Goal: Task Accomplishment & Management: Complete application form

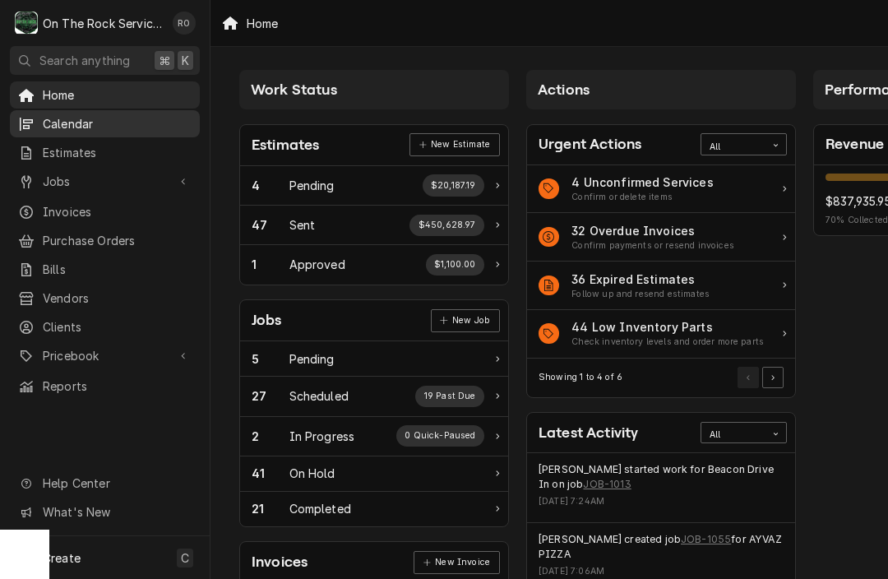
click at [104, 122] on span "Calendar" at bounding box center [117, 123] width 149 height 17
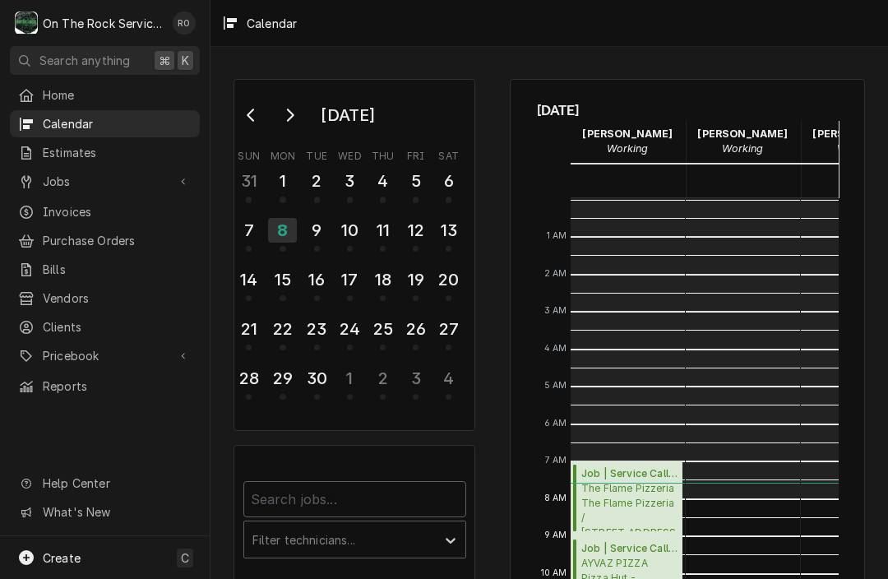
scroll to position [299, 0]
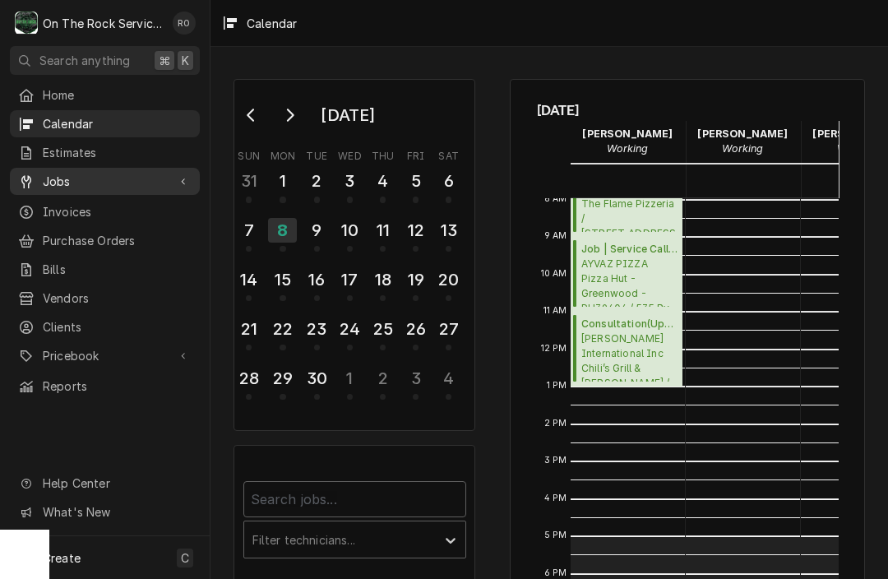
click at [101, 173] on span "Jobs" at bounding box center [105, 181] width 124 height 17
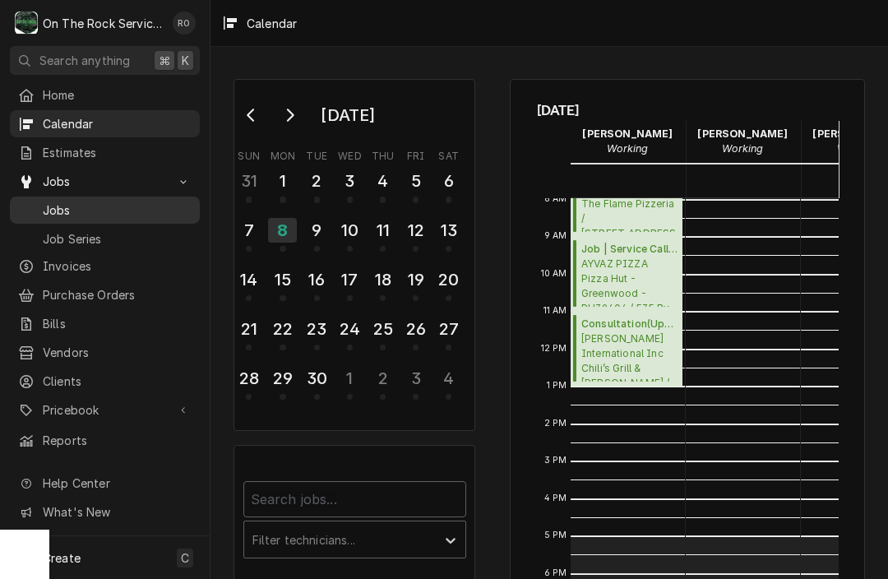
click at [110, 201] on span "Jobs" at bounding box center [117, 209] width 149 height 17
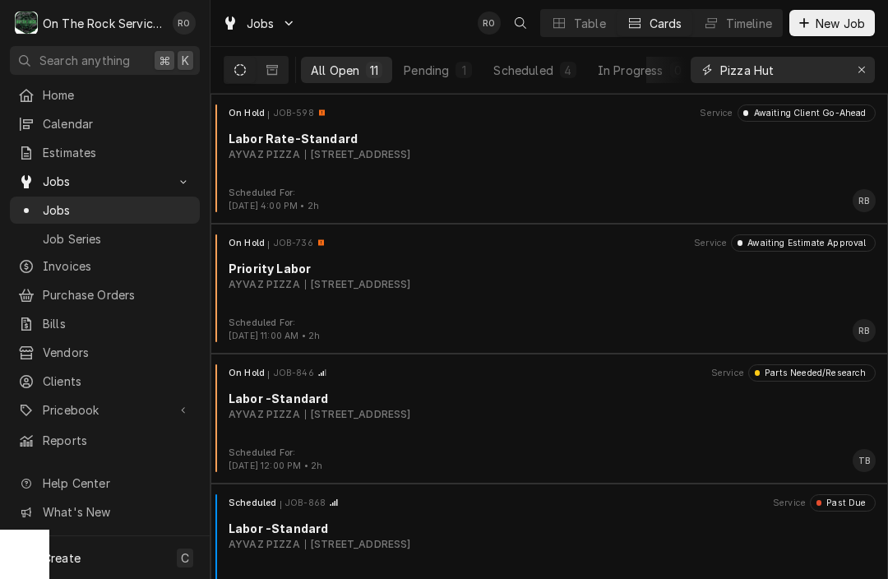
click at [806, 72] on input "Pizza Hut" at bounding box center [781, 70] width 123 height 26
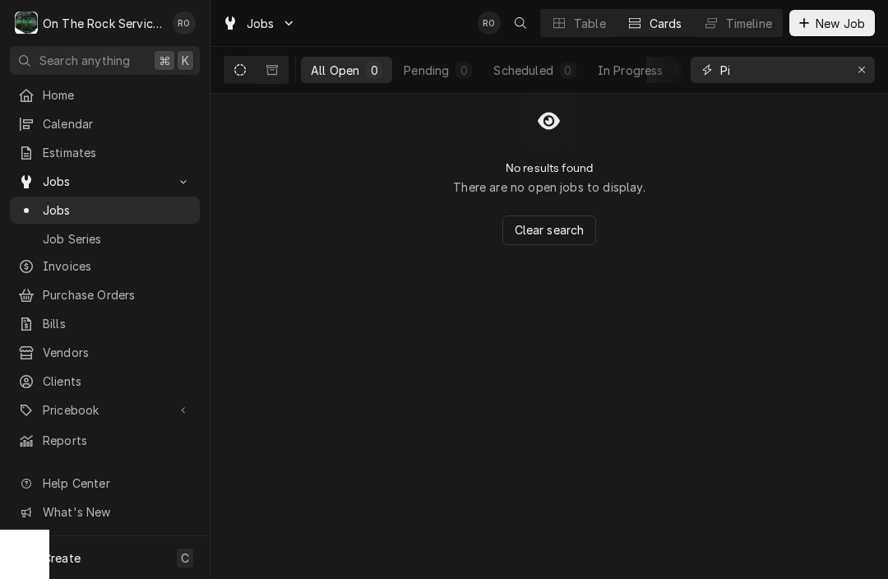
type input "P"
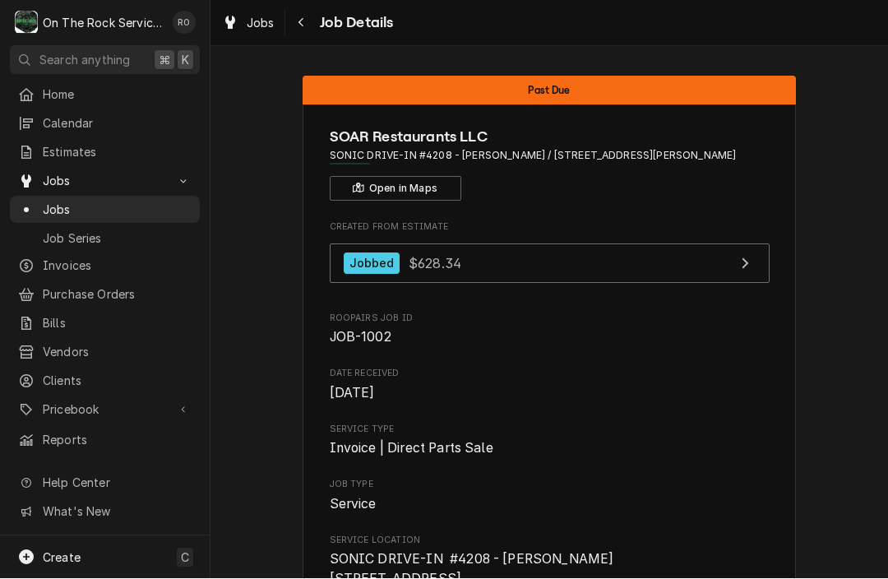
scroll to position [1, 0]
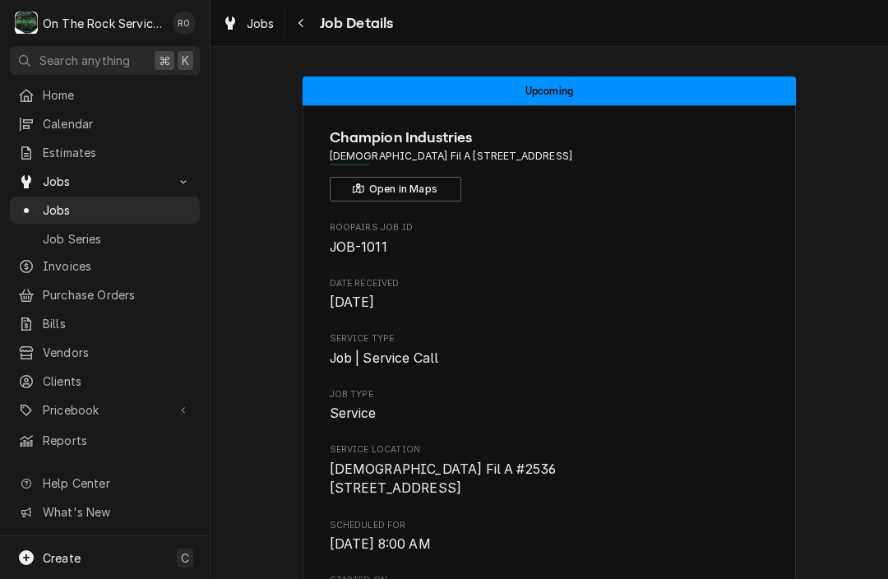
scroll to position [1, 0]
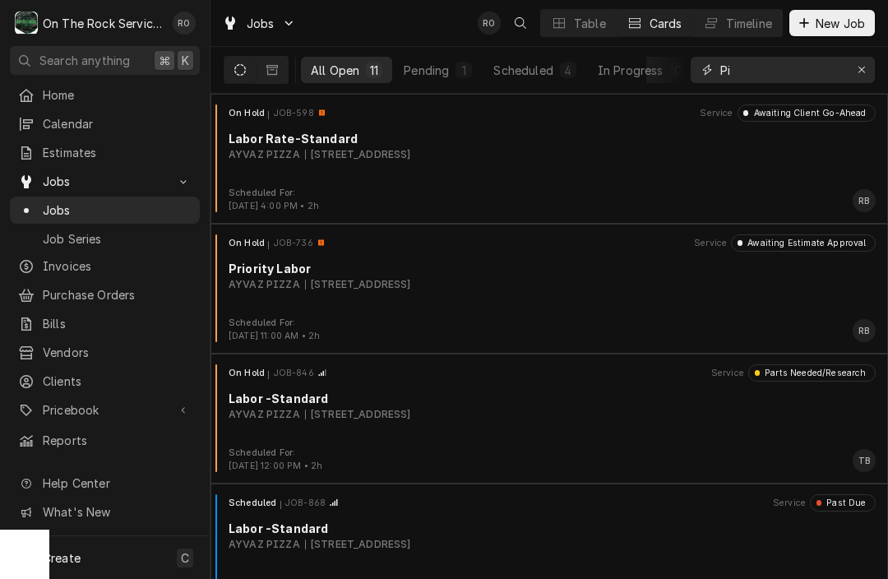
type input "P"
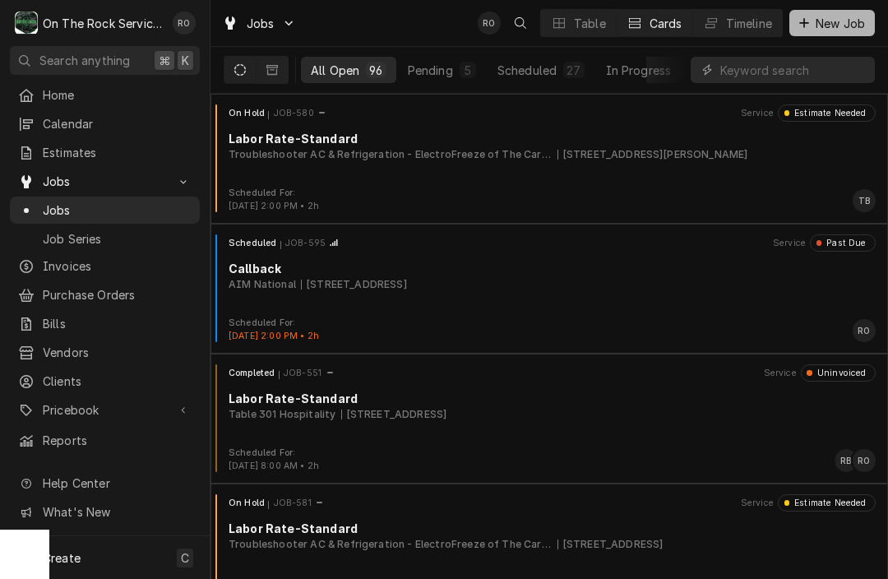
click at [821, 25] on span "New Job" at bounding box center [840, 23] width 56 height 17
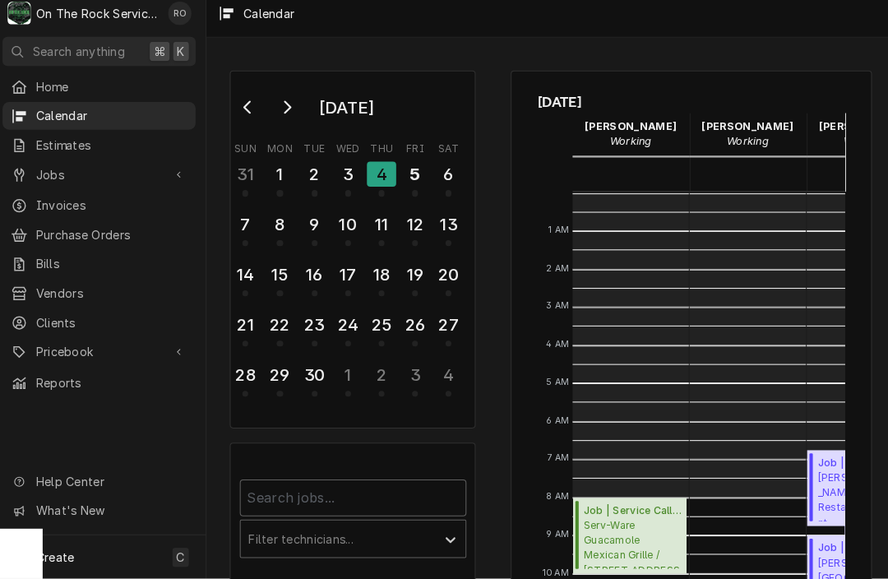
scroll to position [299, 0]
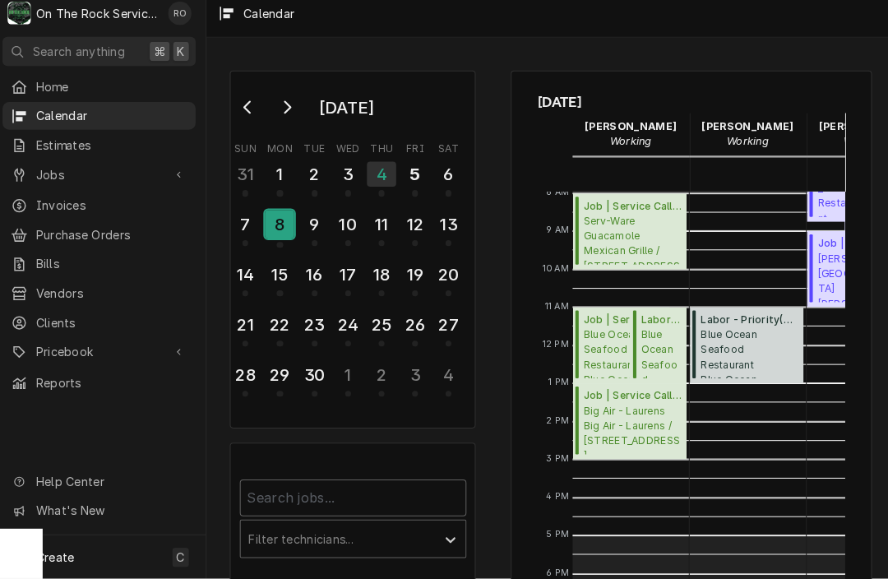
click at [281, 216] on div "8" at bounding box center [282, 230] width 29 height 28
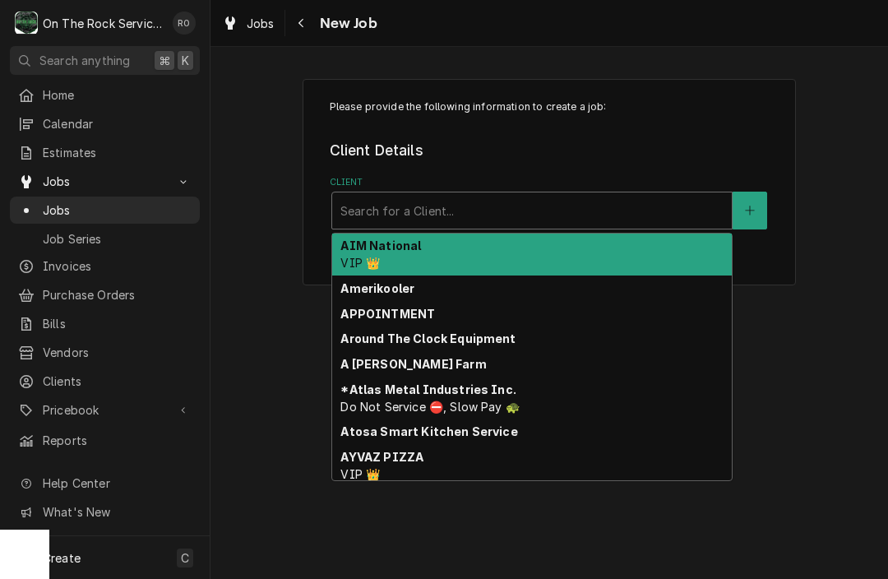
click at [615, 199] on div "Client" at bounding box center [531, 211] width 383 height 30
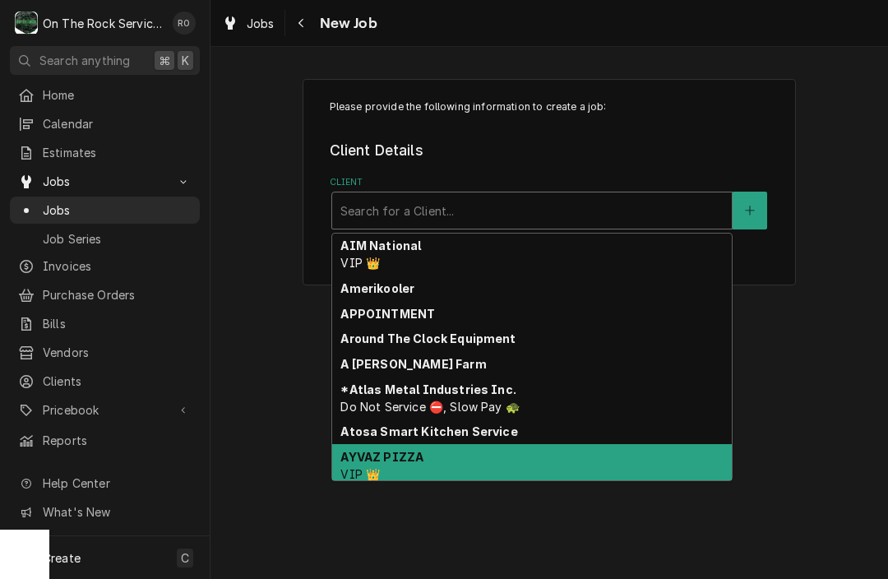
click at [615, 457] on div "AYVAZ PIZZA VIP 👑" at bounding box center [532, 465] width 400 height 43
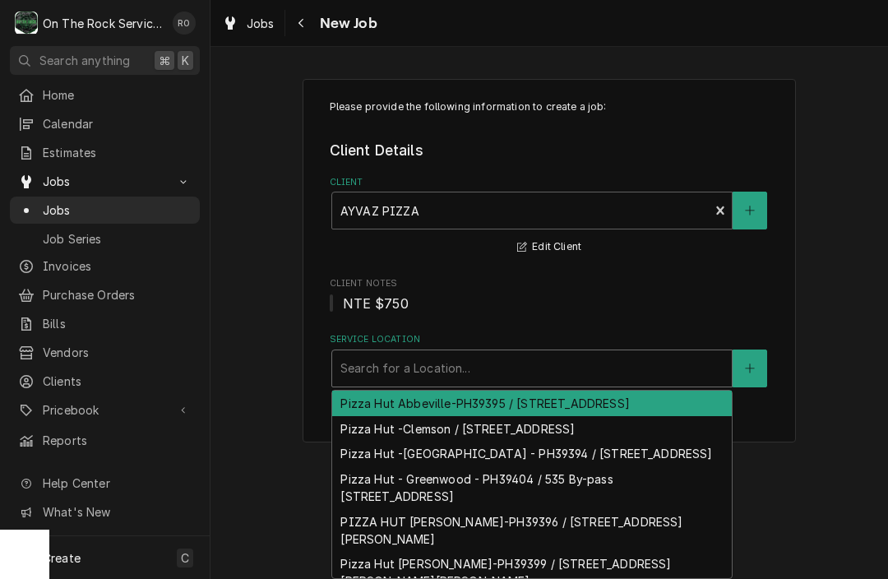
click at [605, 365] on div "Service Location" at bounding box center [531, 369] width 383 height 30
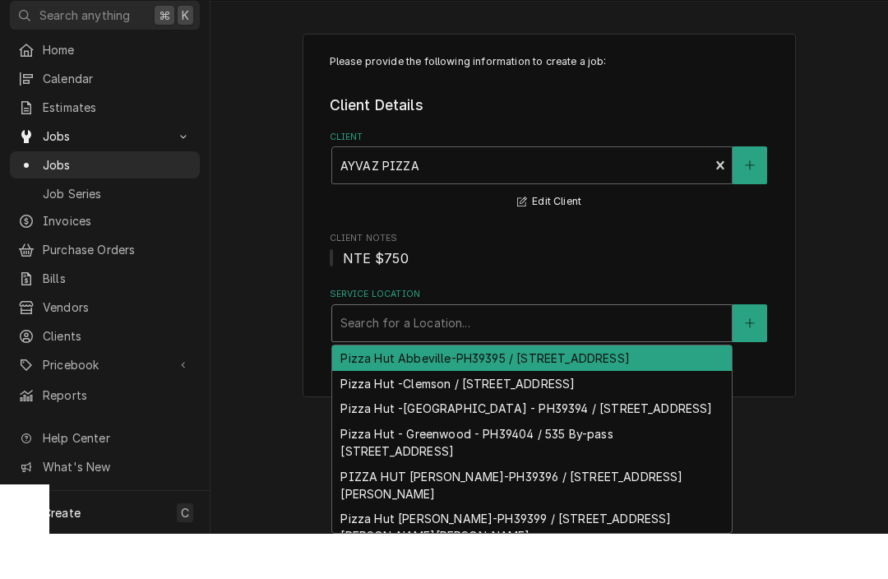
click at [601, 391] on div "Pizza Hut Abbeville-PH39395 / 812 W Greenwood St, Abbeville, SC 29620" at bounding box center [532, 403] width 400 height 25
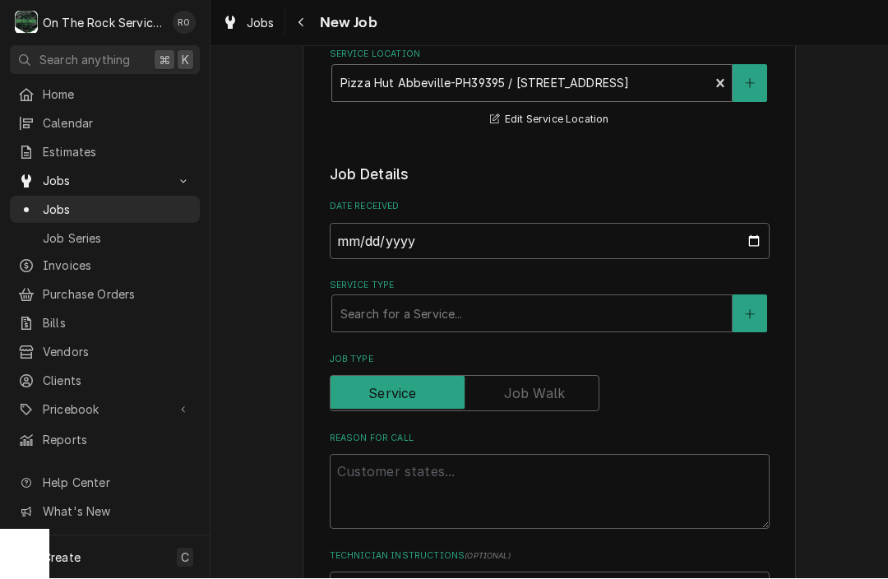
scroll to position [298, 0]
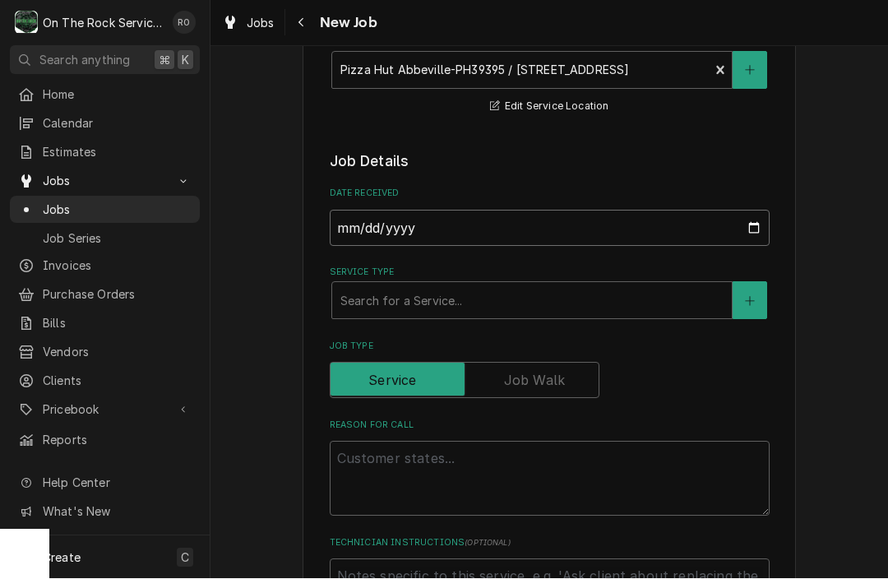
click at [610, 224] on input "2025-09-08" at bounding box center [550, 229] width 440 height 36
type input "2025-09-05"
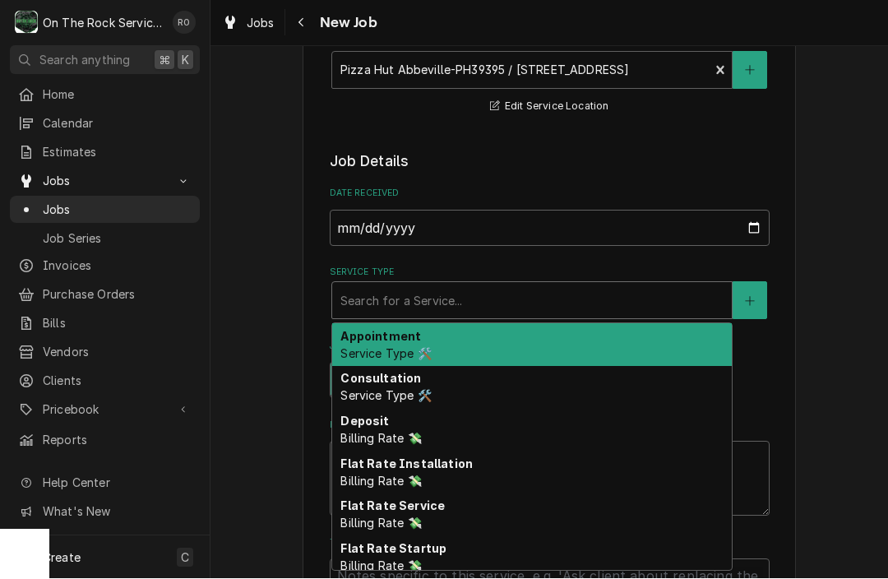
click at [549, 296] on div "Service Type" at bounding box center [531, 301] width 383 height 30
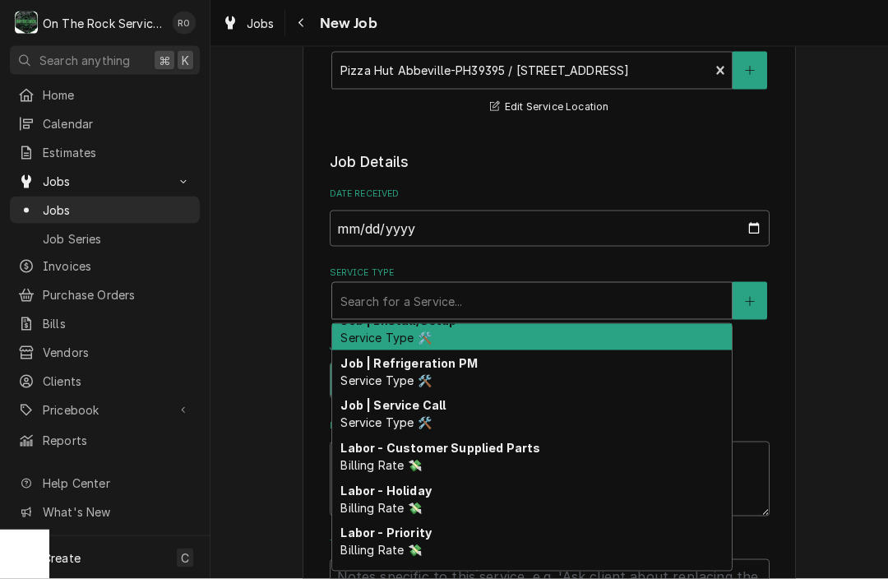
scroll to position [655, 0]
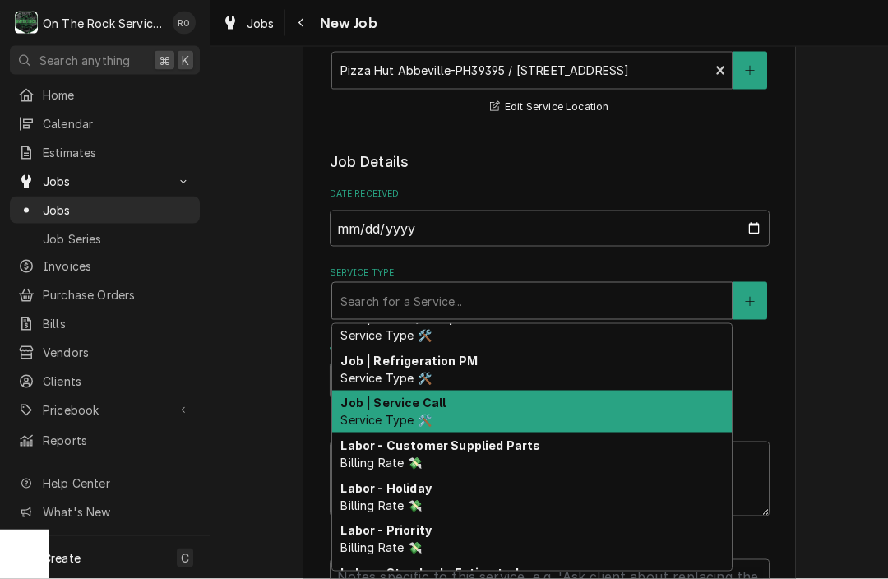
click at [543, 396] on div "Job | Service Call Service Type 🛠️" at bounding box center [532, 412] width 400 height 43
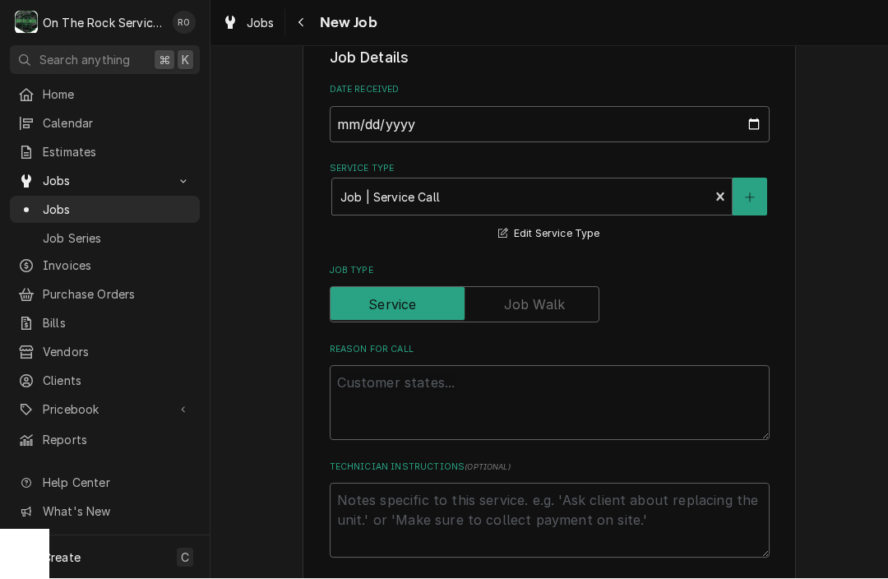
scroll to position [414, 0]
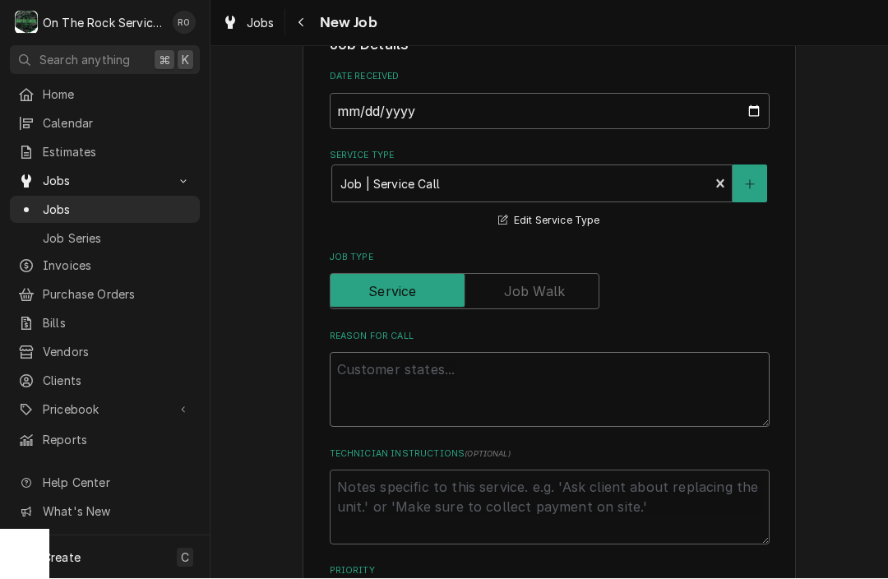
click at [535, 378] on textarea "Reason For Call" at bounding box center [550, 390] width 440 height 75
type textarea "x"
type textarea "T"
type textarea "x"
type textarea "TA"
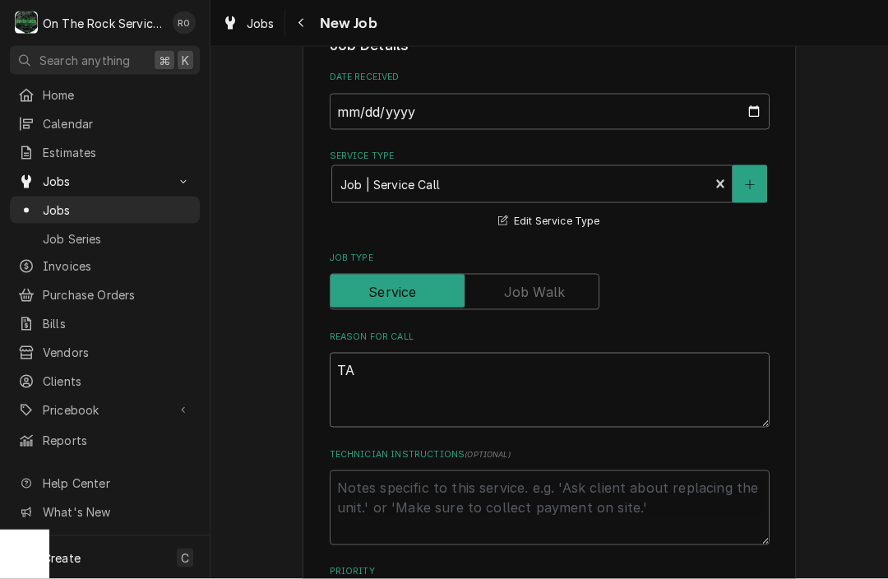
type textarea "x"
type textarea "TAS"
type textarea "x"
type textarea "TASK"
type textarea "x"
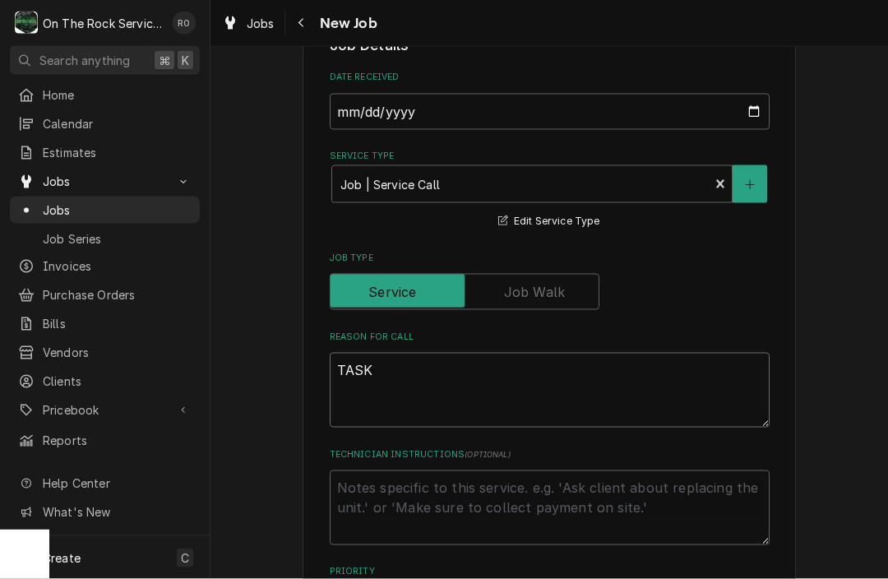
type textarea "TASK"
type textarea "x"
type textarea "TASK #"
type textarea "x"
type textarea "TASK #"
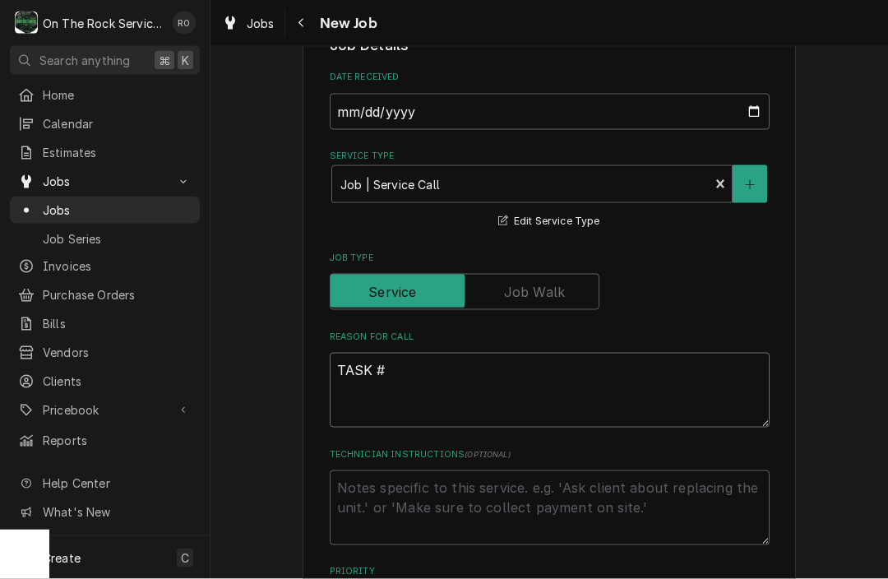
type textarea "x"
type textarea "TASK # N"
type textarea "x"
type textarea "TASK # NT"
type textarea "x"
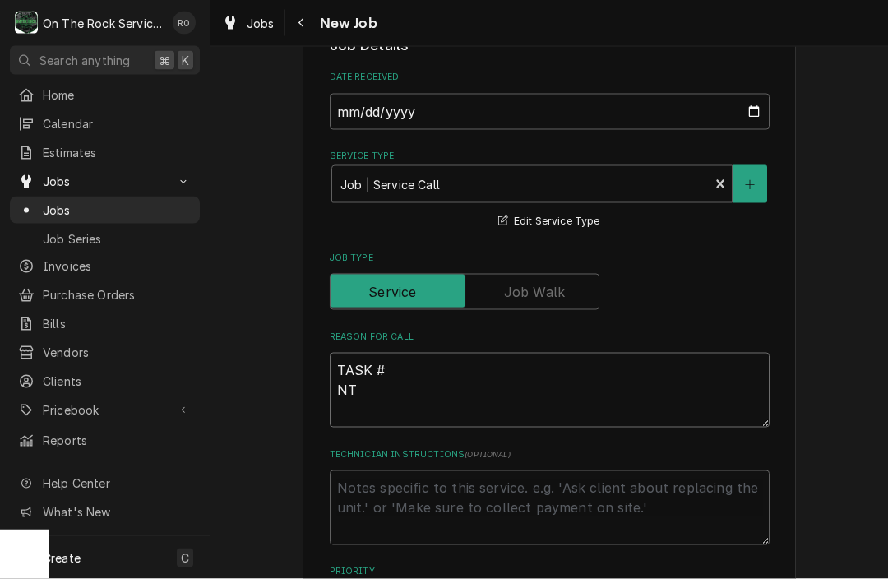
type textarea "TASK # NTE"
type textarea "x"
type textarea "TASK # NTE"
type textarea "x"
type textarea "TASK # NTE $"
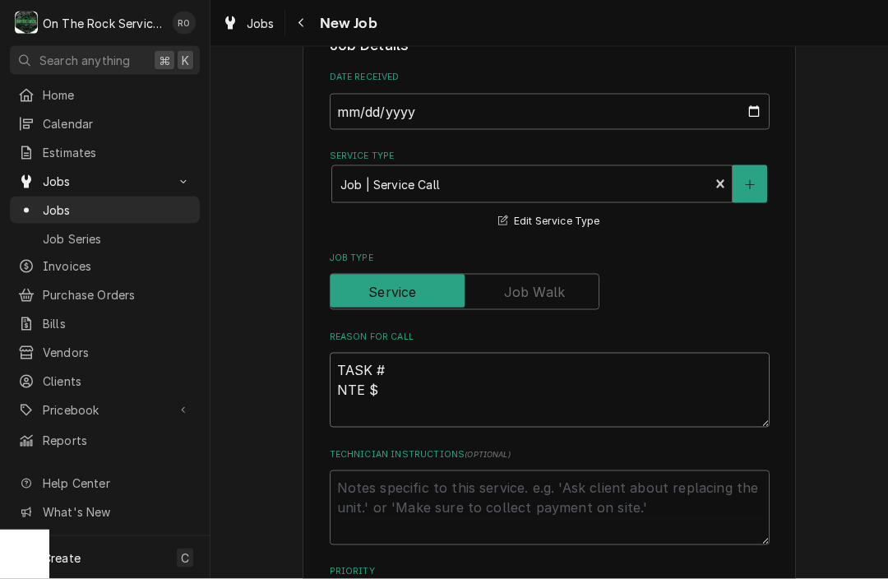
type textarea "x"
type textarea "TASK # NTE $7"
type textarea "x"
type textarea "TASK # NTE $75"
type textarea "x"
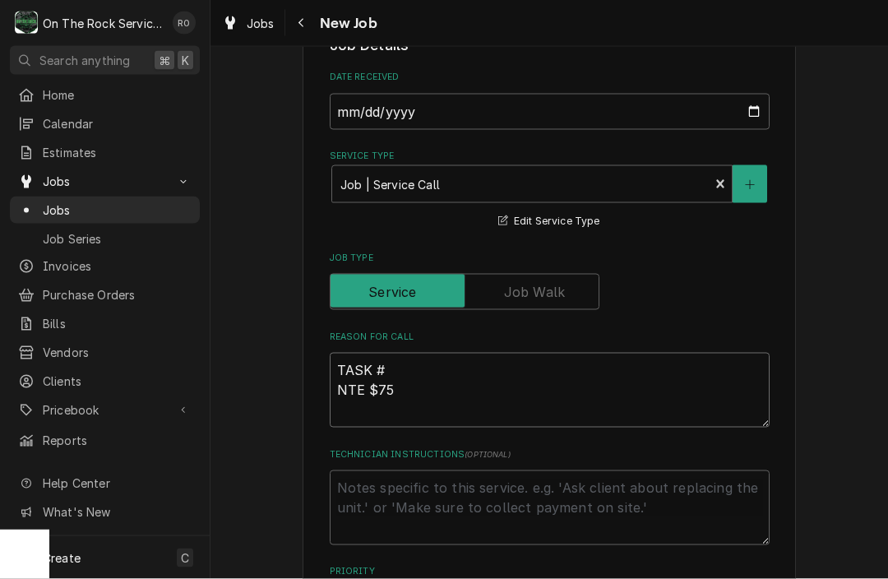
type textarea "TASK # NTE $750"
type textarea "x"
type textarea "TASK # NTE $750"
type textarea "x"
type textarea "TASK # NTE $750 M"
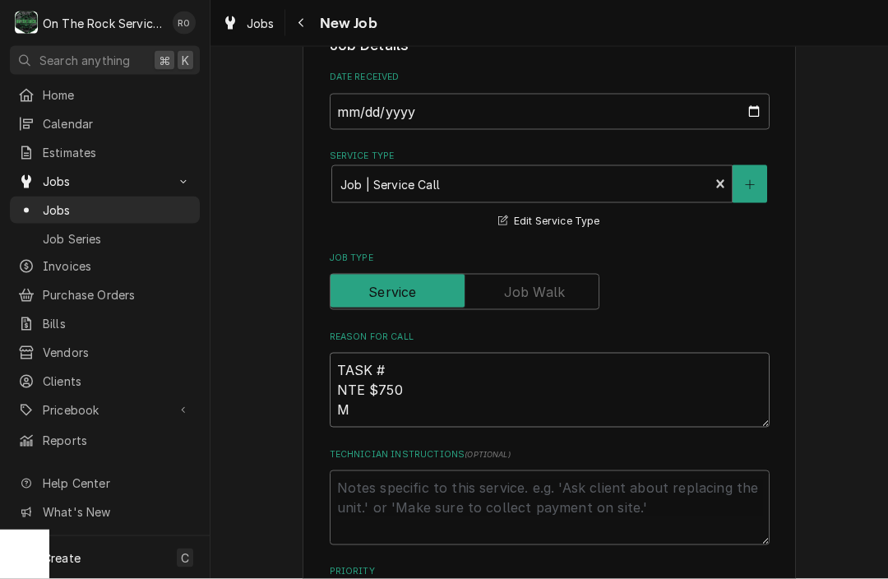
type textarea "x"
type textarea "TASK # NTE $750 MA"
type textarea "x"
type textarea "TASK # NTE $750 MAK"
type textarea "x"
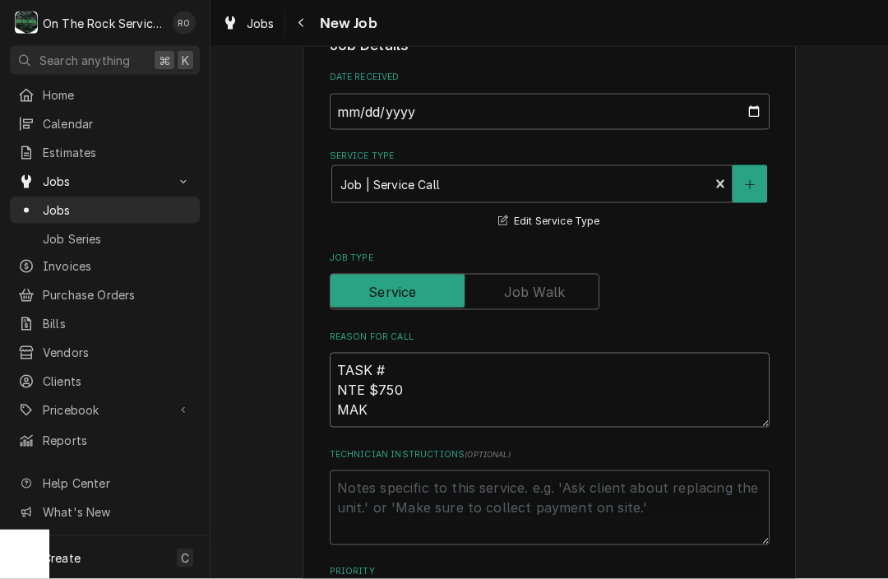
type textarea "TASK # NTE $750 MAKE"
type textarea "x"
type textarea "TASK # NTE $750 MAKE"
type textarea "x"
type textarea "TASK # NTE $750 MAKE"
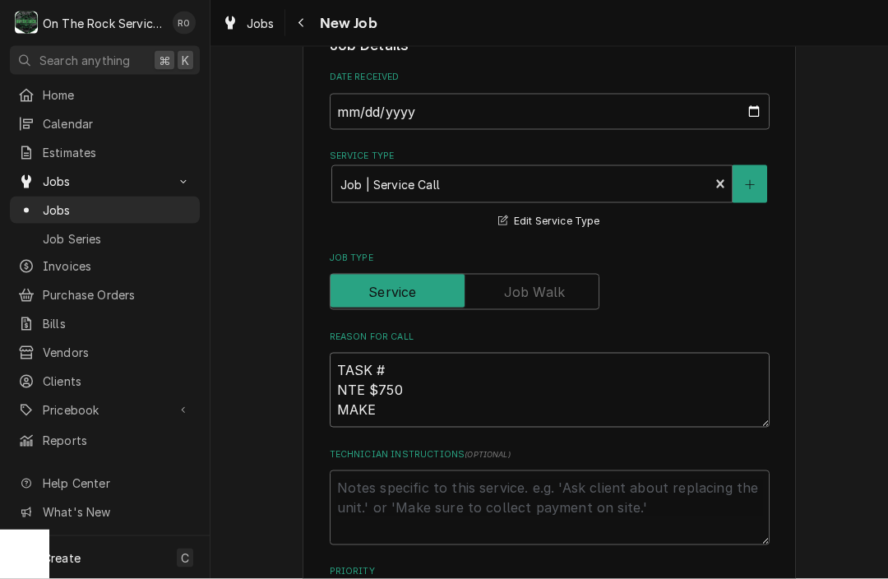
type textarea "x"
type textarea "TASK # NTE $750 MAK"
type textarea "x"
type textarea "TASK # NTE $750 MA"
type textarea "x"
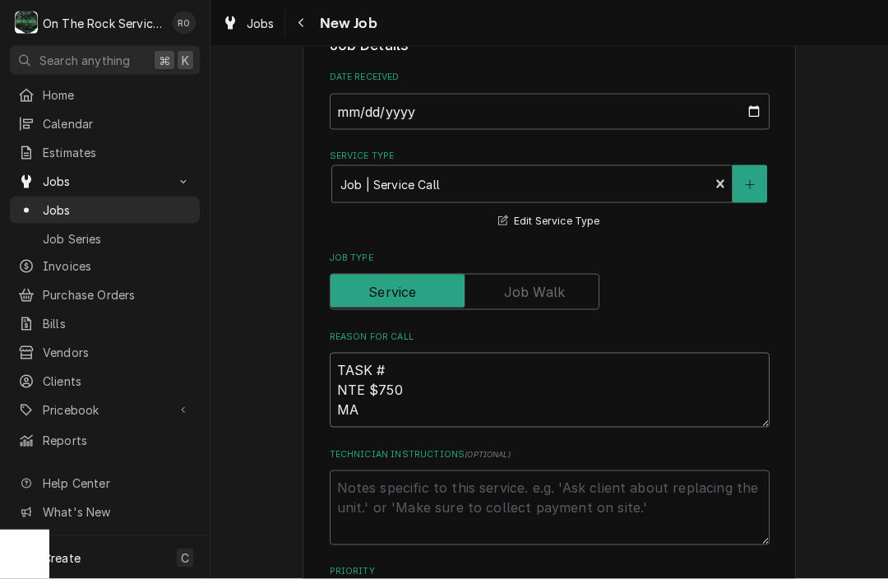
type textarea "TASK # NTE $750 M"
type textarea "x"
type textarea "TASK # NTE $750 Ma"
type textarea "x"
type textarea "TASK # NTE $750 Mak"
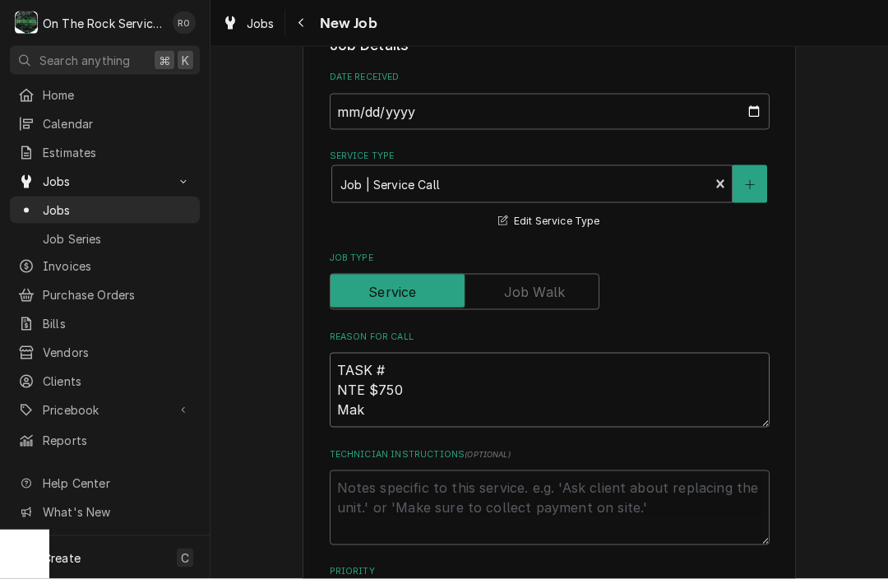
type textarea "x"
type textarea "TASK # NTE $750 Make"
type textarea "x"
type textarea "TASK # NTE $750 Make"
type textarea "x"
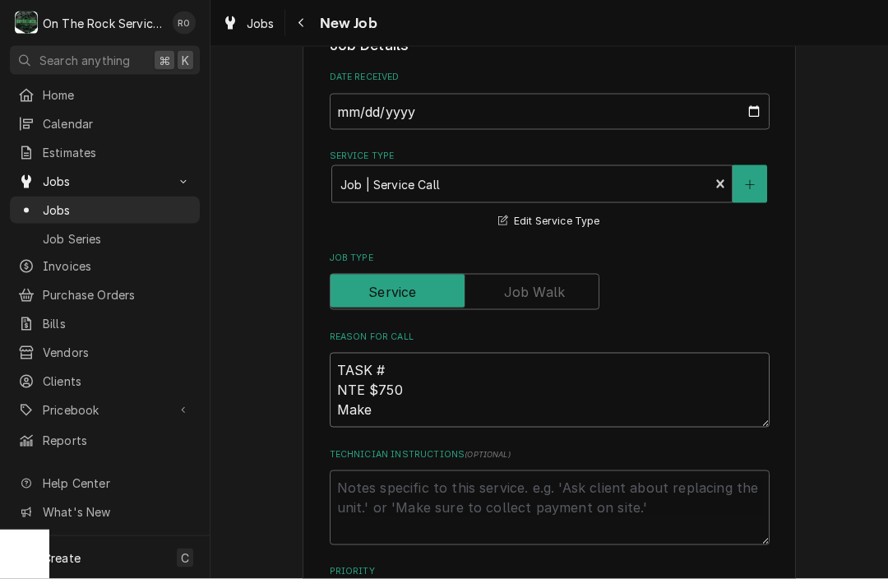
type textarea "TASK # NTE $750 Make T"
type textarea "x"
type textarea "TASK # NTE $750 Make Ta"
type textarea "x"
type textarea "TASK # NTE $750 Make Tab"
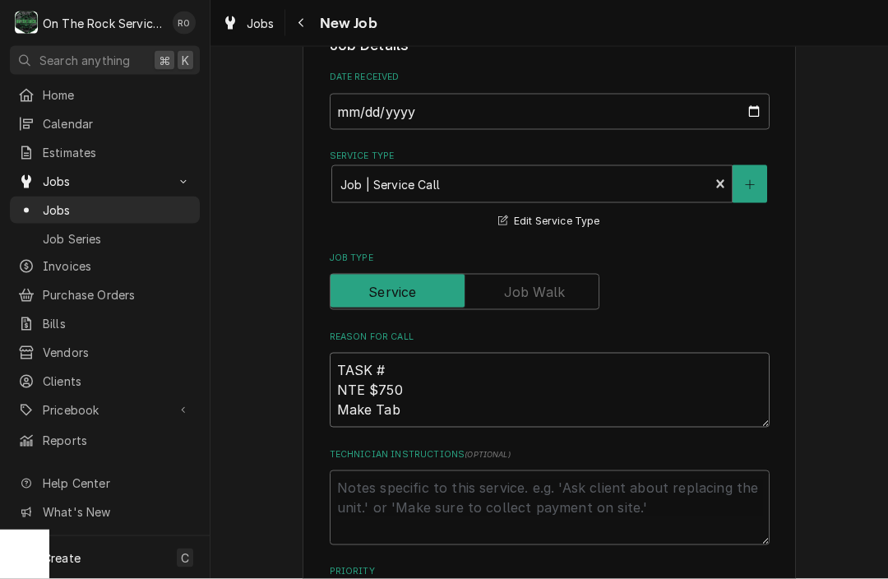
type textarea "x"
type textarea "TASK # NTE $750 Make Table"
type textarea "x"
type textarea "TASK # NTE $750 Make Table"
type textarea "x"
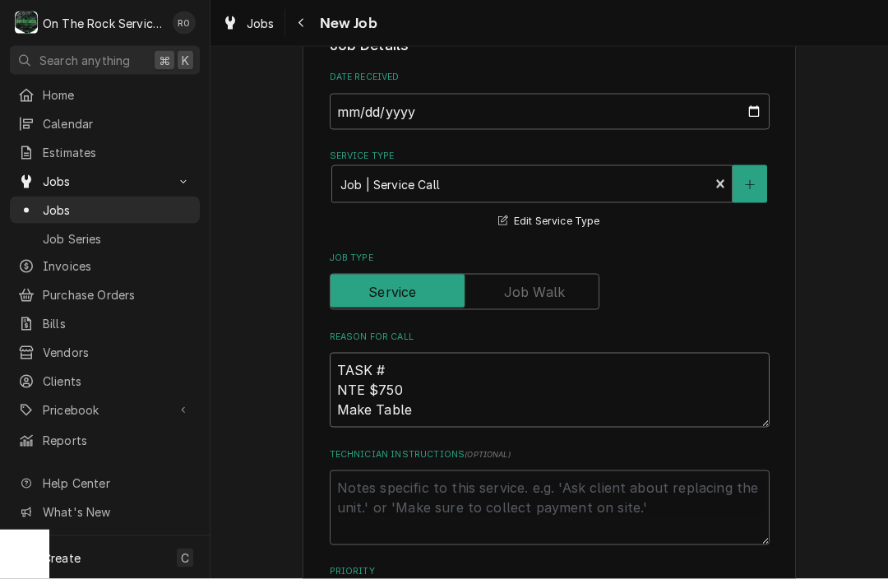
type textarea "TASK # NTE $750 Make Table n"
type textarea "x"
type textarea "TASK # NTE $750 Make Table no"
type textarea "x"
type textarea "TASK # NTE $750 Make Table not"
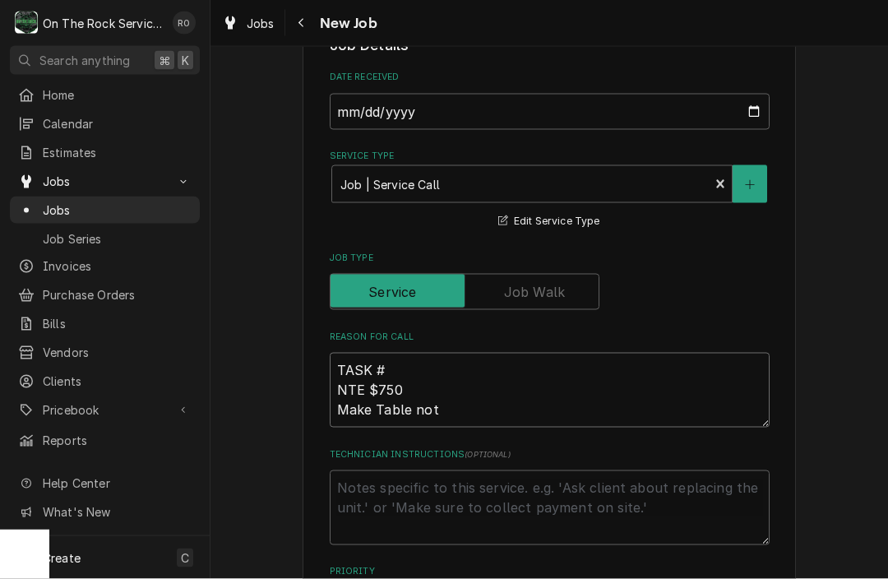
type textarea "x"
type textarea "TASK # NTE $750 Make Table not"
type textarea "x"
type textarea "TASK # NTE $750 Make Table not w"
type textarea "x"
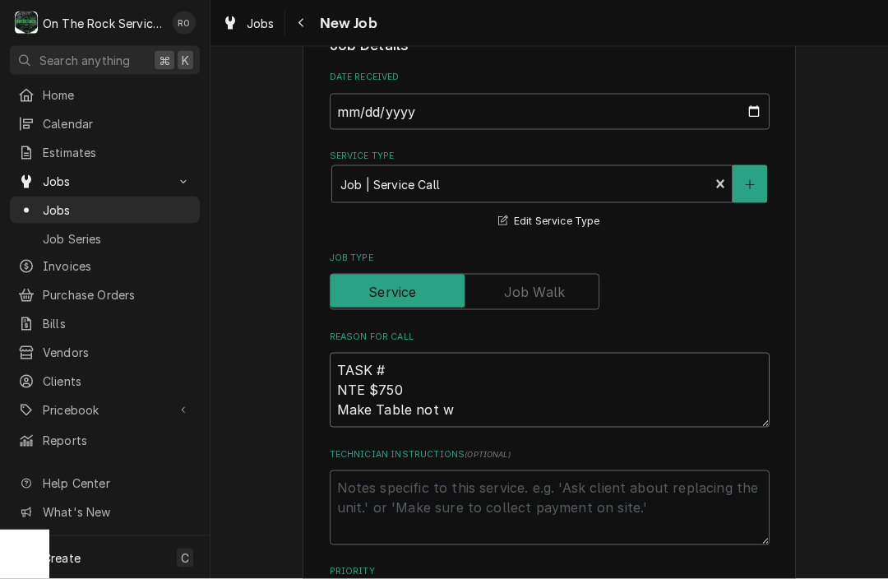
type textarea "TASK # NTE $750 Make Table not wo"
type textarea "x"
type textarea "TASK # NTE $750 Make Table not wor"
type textarea "x"
type textarea "TASK # NTE $750 Make Table not work"
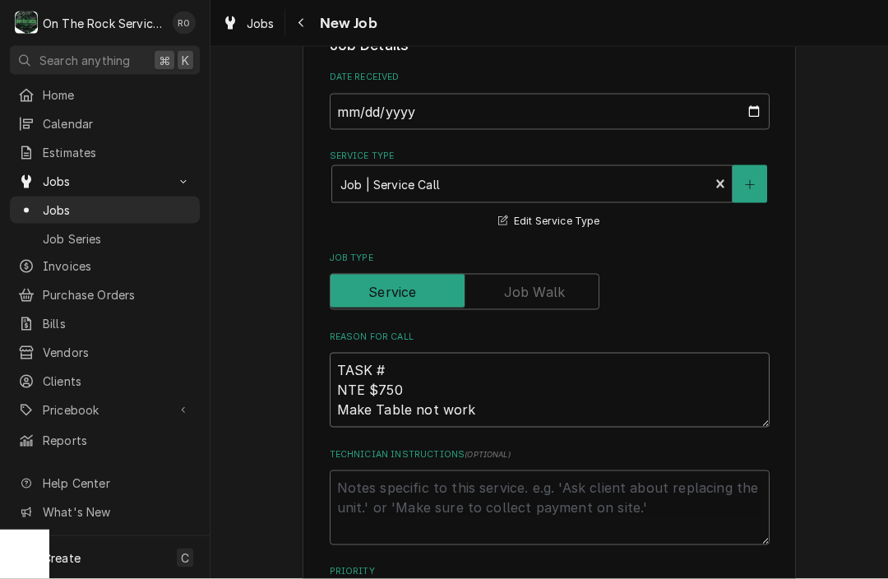
type textarea "x"
type textarea "TASK # NTE $750 Make Table not worki"
type textarea "x"
type textarea "TASK # NTE $750 Make Table not workin"
type textarea "x"
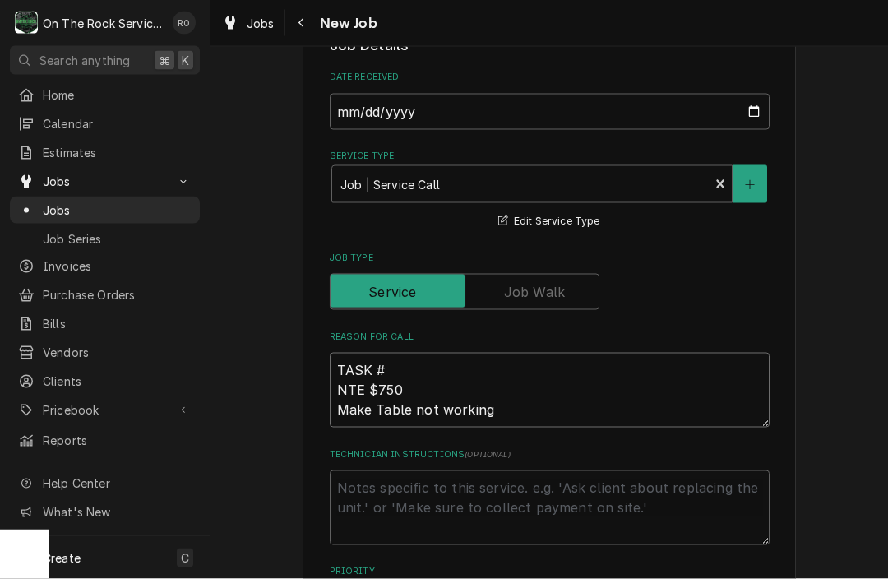
type textarea "TASK # NTE $750 Make Table not working"
type textarea "x"
type textarea "TASK # NTE $750 Make Table not working t"
type textarea "x"
type textarea "TASK # NTE $750 Make Table not working to"
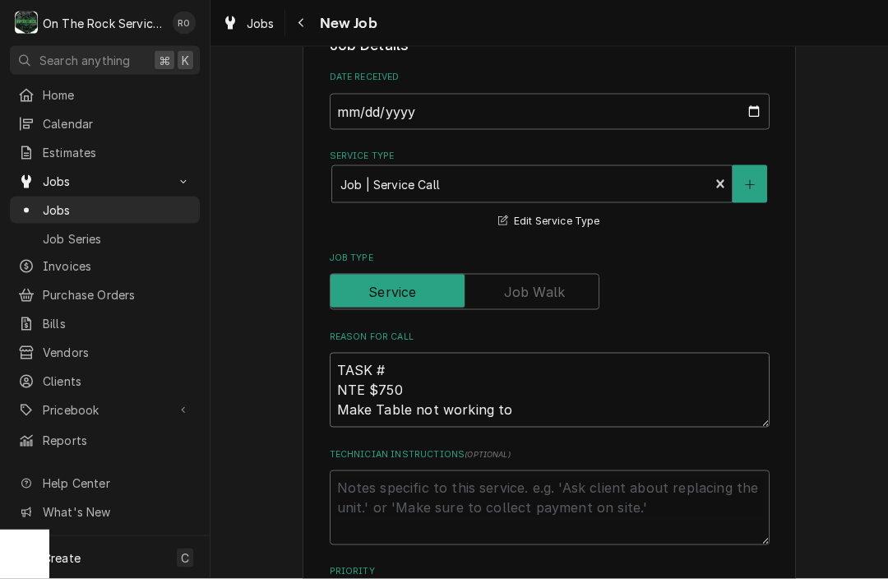
type textarea "x"
type textarea "TASK # NTE $750 Make Table not working top"
type textarea "x"
type textarea "TASK # NTE $750 Make Table not working top"
type textarea "x"
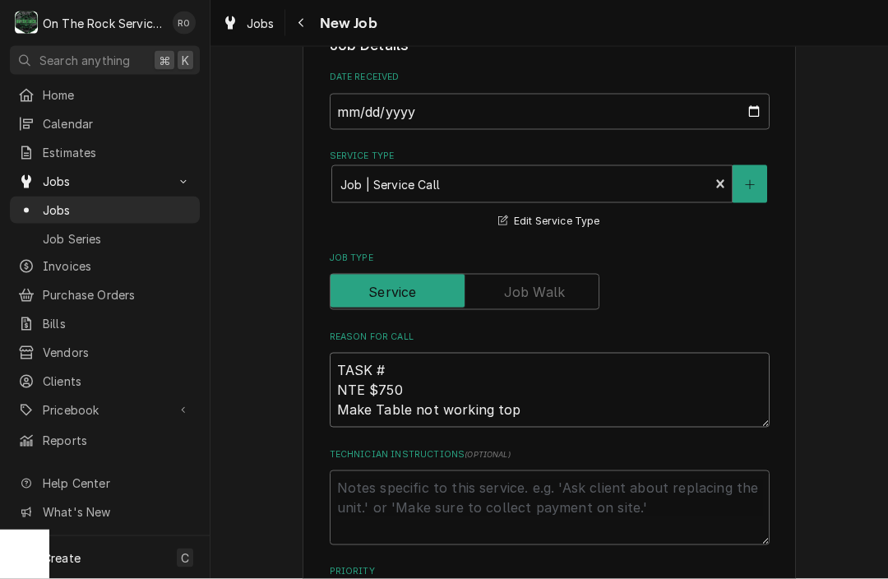
type textarea "TASK # NTE $750 Make Table not working top r"
type textarea "x"
type textarea "TASK # NTE $750 Make Table not working top ra"
type textarea "x"
type textarea "TASK # NTE $750 Make Table not working top rai"
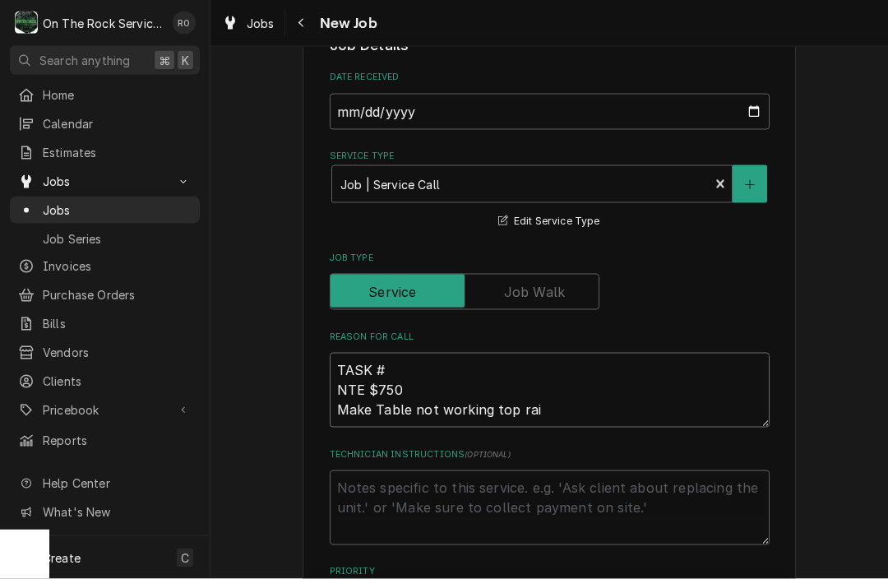
type textarea "x"
type textarea "TASK # NTE $750 Make Table not working top rail"
click at [395, 360] on textarea "TASK # NTE $750 Make Table not working top rail" at bounding box center [550, 390] width 440 height 75
type textarea "x"
type textarea "TASK # NTE $750 Make Table not working top rail"
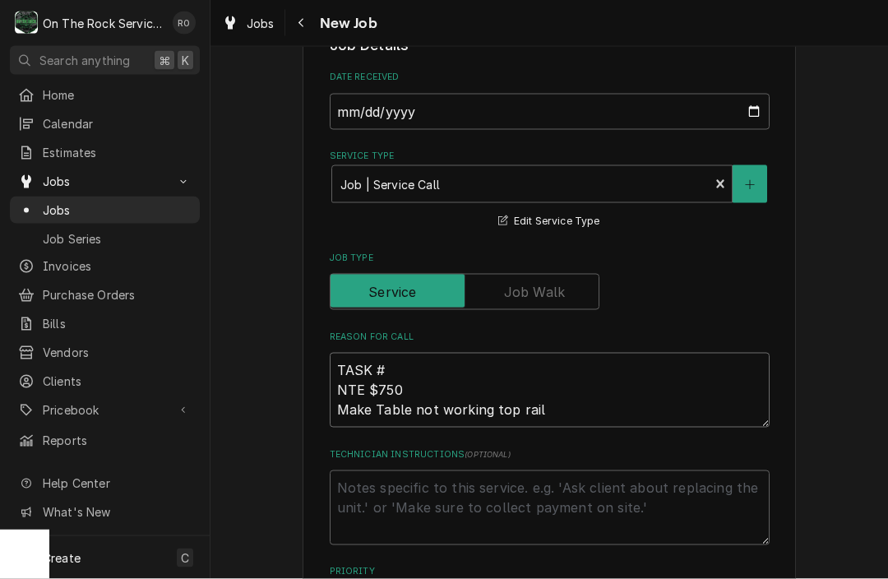
type textarea "x"
type textarea "TASK # 3 NTE $750 Make Table not working top rail"
type textarea "x"
type textarea "TASK # 32 NTE $750 Make Table not working top rail"
type textarea "x"
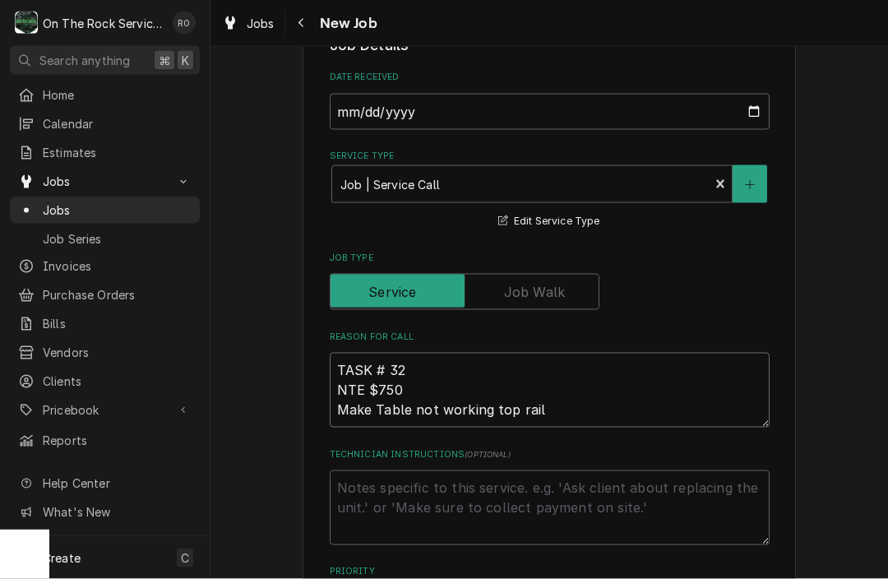
type textarea "TASK # 321 NTE $750 Make Table not working top rail"
type textarea "x"
type textarea "TASK # 3213 NTE $750 Make Table not working top rail"
type textarea "x"
type textarea "TASK # 32136 NTE $750 Make Table not working top rail"
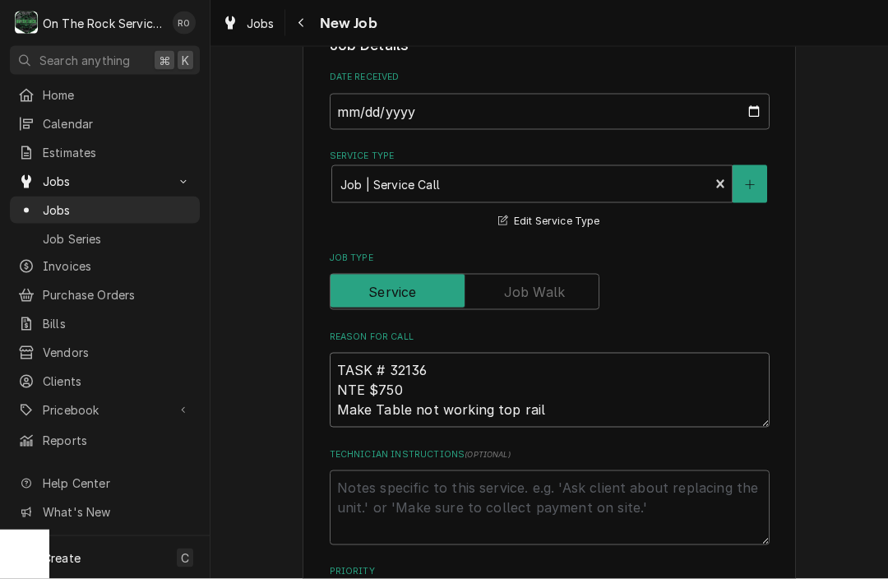
type textarea "x"
type textarea "TASK # 321366 NTE $750 Make Table not working top rail"
type textarea "x"
type textarea "TASK # 3213669 NTE $750 Make Table not working top rail"
click at [551, 408] on textarea "TASK # 3213669 NTE $750 Make Table not working top rail" at bounding box center [550, 390] width 440 height 75
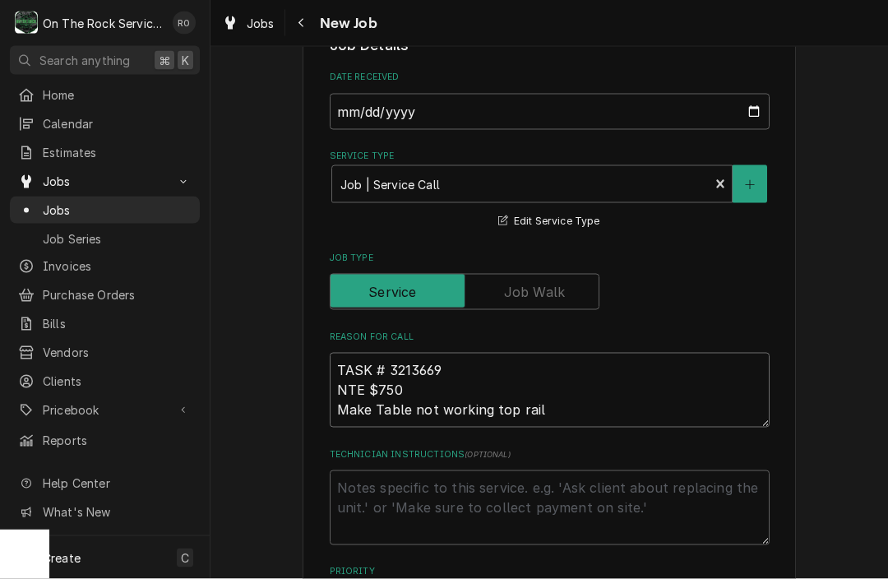
type textarea "x"
type textarea "TASK # 3213669 NTE $750 Make Table not working top rai"
type textarea "x"
type textarea "TASK # 3213669 NTE $750 Make Table not working top ra"
type textarea "x"
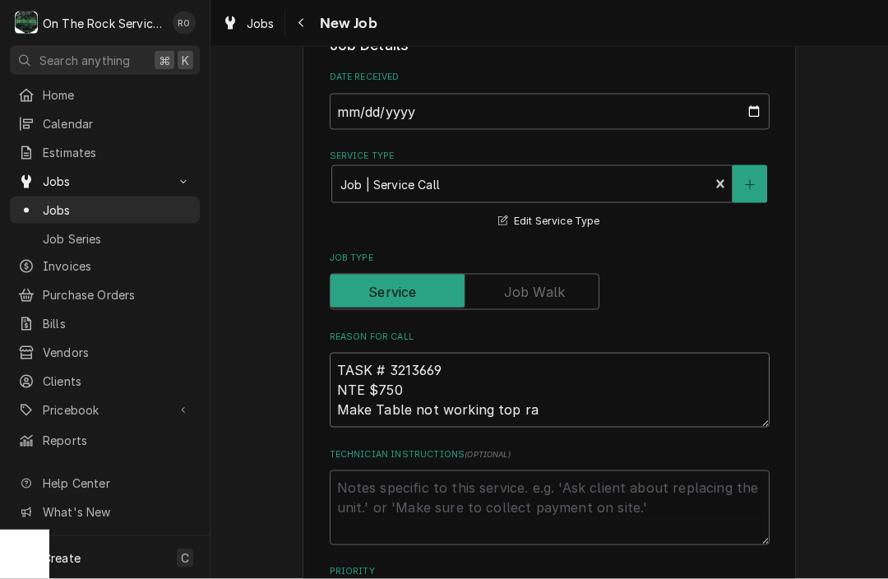
type textarea "TASK # 3213669 NTE $750 Make Table not working top r"
type textarea "x"
type textarea "TASK # 3213669 NTE $750 Make Table not working top"
type textarea "x"
type textarea "TASK # 3213669 NTE $750 Make Table not working top"
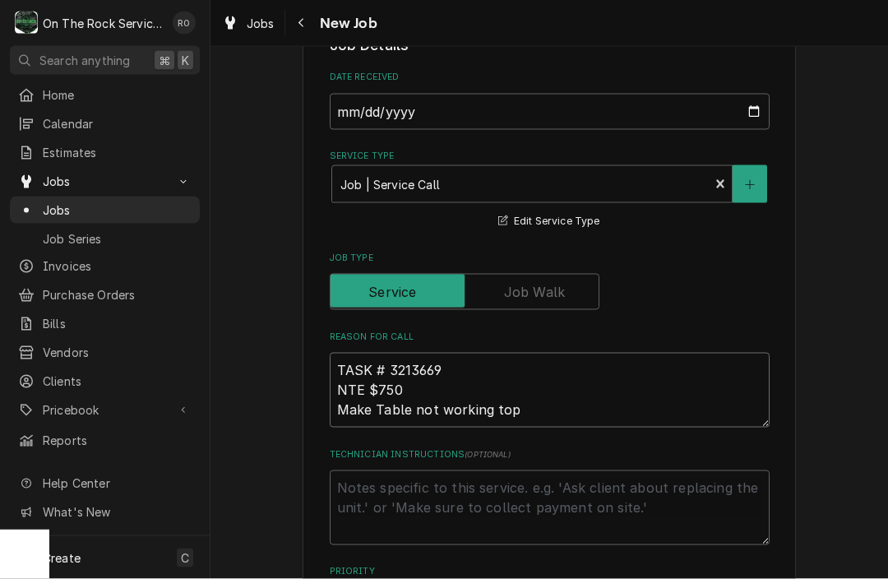
type textarea "x"
type textarea "TASK # 3213669 NTE $750 Make Table not working to"
type textarea "x"
type textarea "TASK # 3213669 NTE $750 Make Table not working t"
type textarea "x"
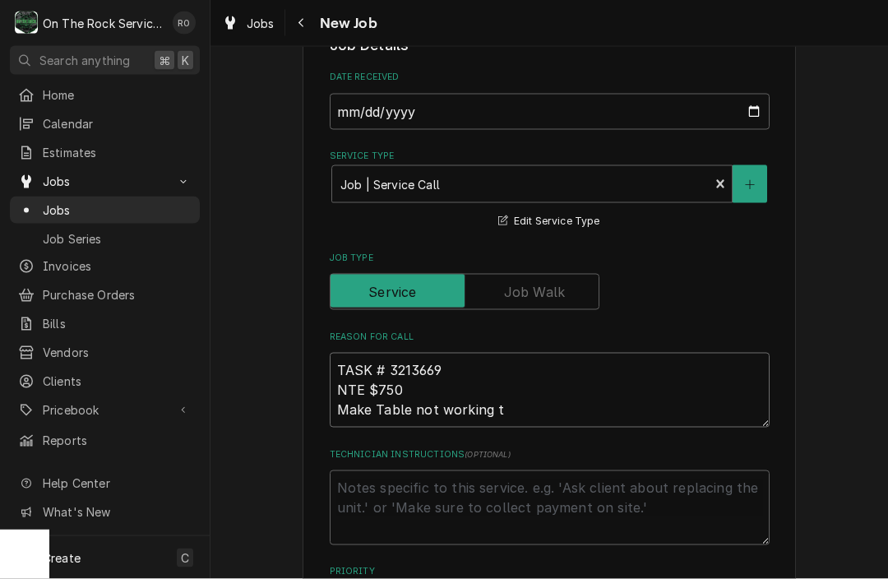
type textarea "TASK # 3213669 NTE $750 Make Table not working"
type textarea "x"
type textarea "TASK # 3213669 NTE $750 Make Table not working"
type textarea "x"
type textarea "TASK # 3213669 NTE $750 Make Table not workin"
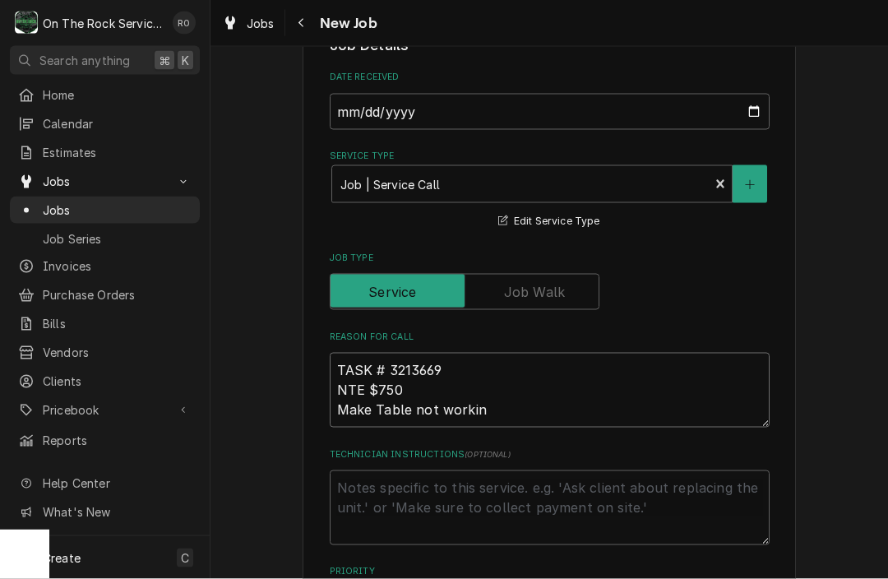
type textarea "x"
type textarea "TASK # 3213669 NTE $750 Make Table not worki"
type textarea "x"
type textarea "TASK # 3213669 NTE $750 Make Table not work"
type textarea "x"
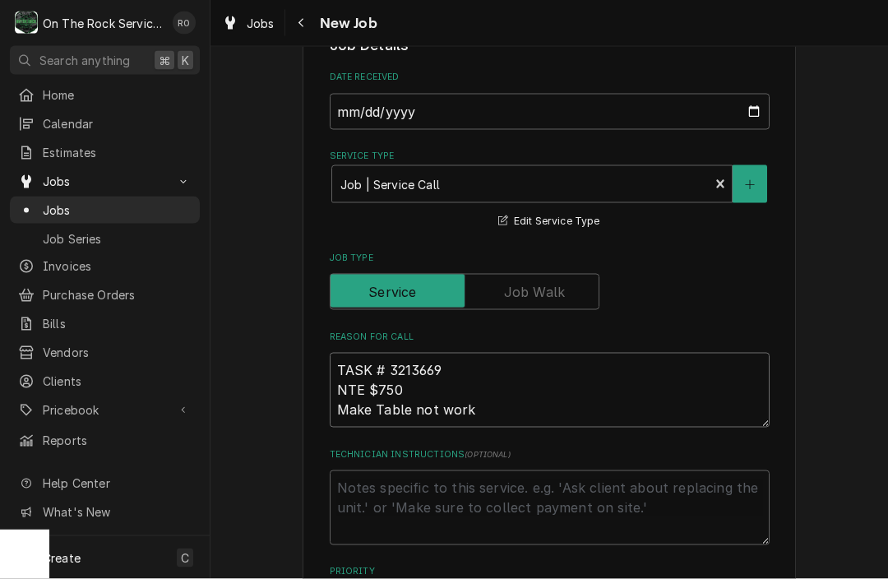
type textarea "TASK # 3213669 NTE $750 Make Table not wor"
type textarea "x"
type textarea "TASK # 3213669 NTE $750 Make Table not wo"
type textarea "x"
type textarea "TASK # 3213669 NTE $750 Make Table not w"
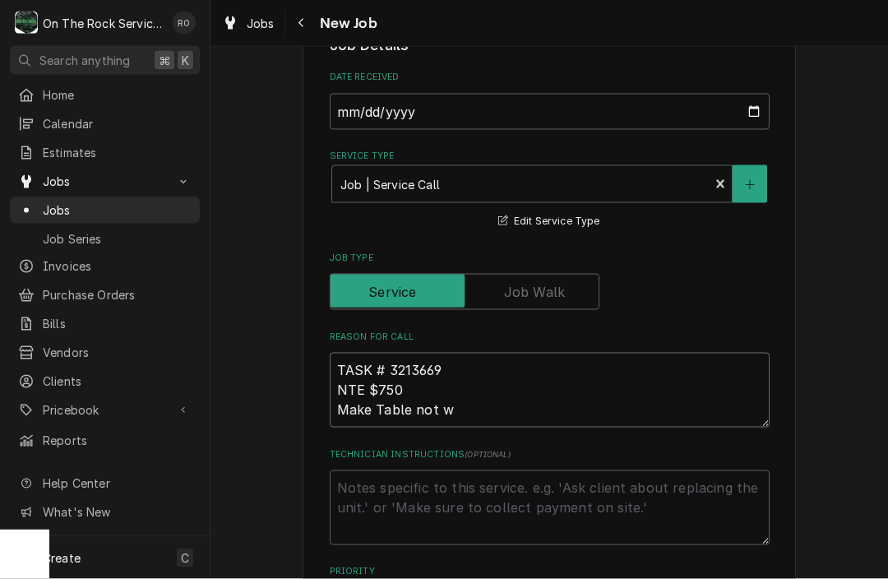
type textarea "x"
type textarea "TASK # 3213669 NTE $750 Make Table not"
type textarea "x"
type textarea "TASK # 3213669 NTE $750 Make Table not"
type textarea "x"
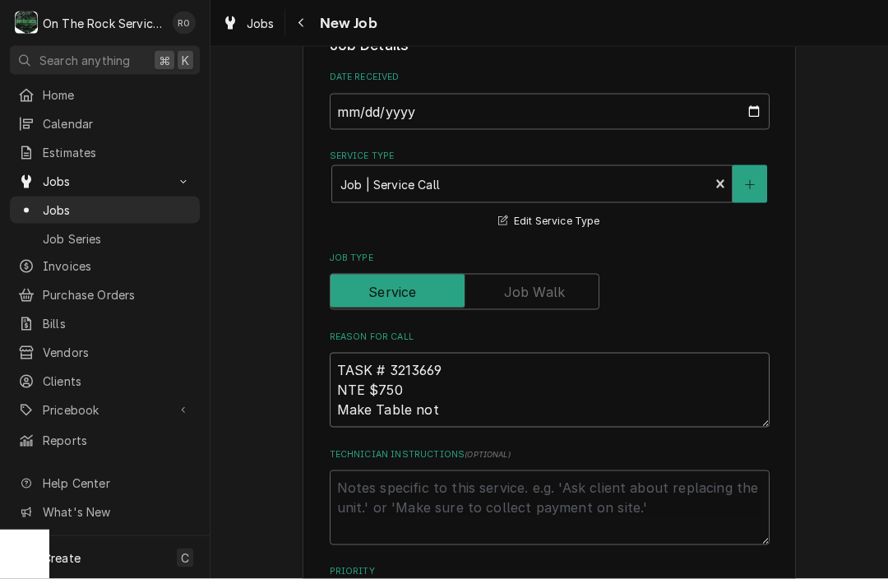
type textarea "TASK # 3213669 NTE $750 Make Table no"
type textarea "x"
type textarea "TASK # 3213669 NTE $750 Make Table n"
type textarea "x"
type textarea "TASK # 3213669 NTE $750 Make Table"
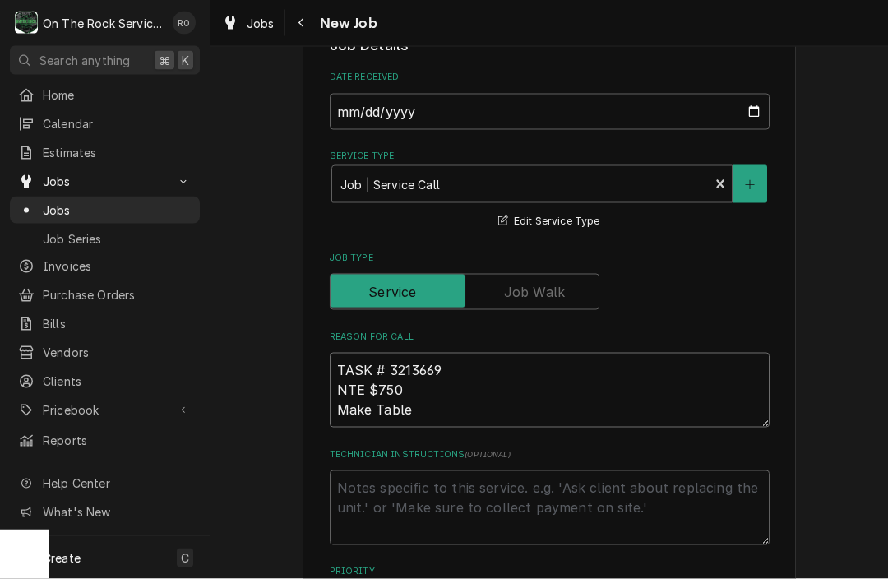
type textarea "x"
type textarea "TASK # 3213669 NTE $750 Make Table t"
type textarea "x"
type textarea "TASK # 3213669 NTE $750 Make Table to"
type textarea "x"
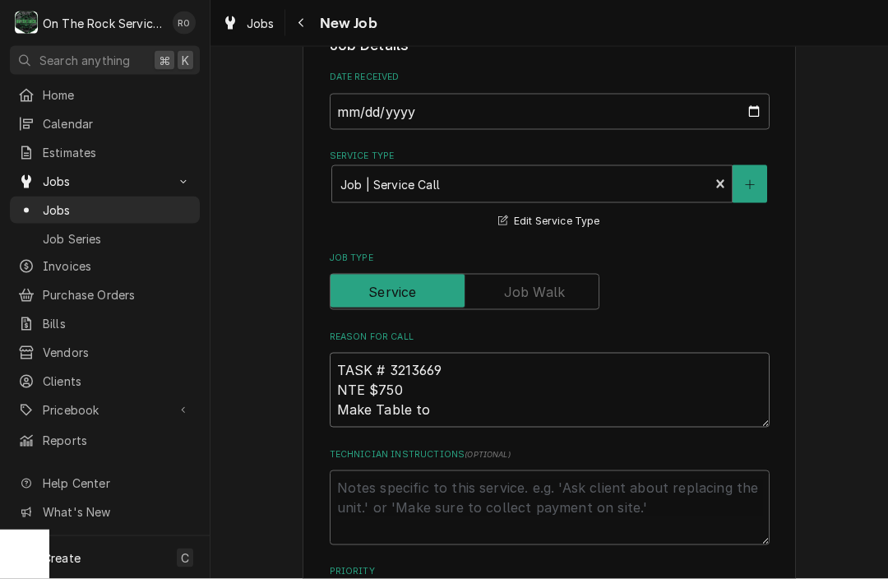
type textarea "TASK # 3213669 NTE $750 Make Table top"
type textarea "x"
type textarea "TASK # 3213669 NTE $750 Make Table top"
type textarea "x"
type textarea "TASK # 3213669 NTE $750 Make Table top r"
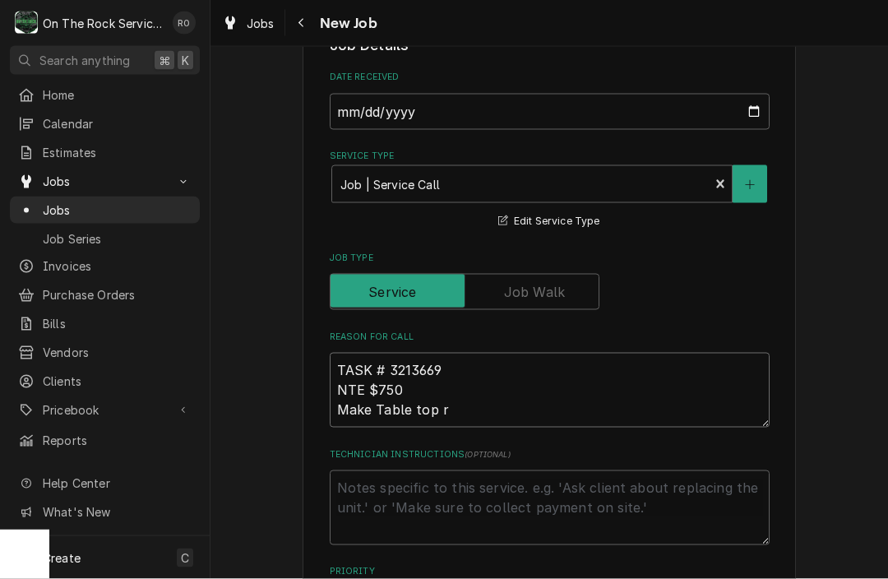
type textarea "x"
type textarea "TASK # 3213669 NTE $750 Make Table top ra"
type textarea "x"
type textarea "TASK # 3213669 NTE $750 Make Table top rai"
type textarea "x"
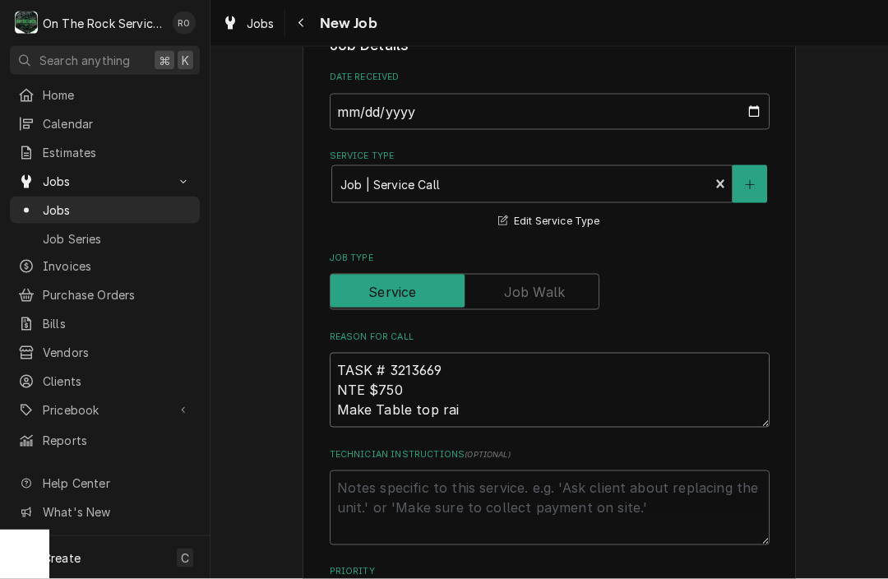
type textarea "TASK # 3213669 NTE $750 Make Table top rail"
type textarea "x"
type textarea "TASK # 3213669 NTE $750 Make Table top rail"
type textarea "x"
type textarea "TASK # 3213669 NTE $750 Make Table top rail n"
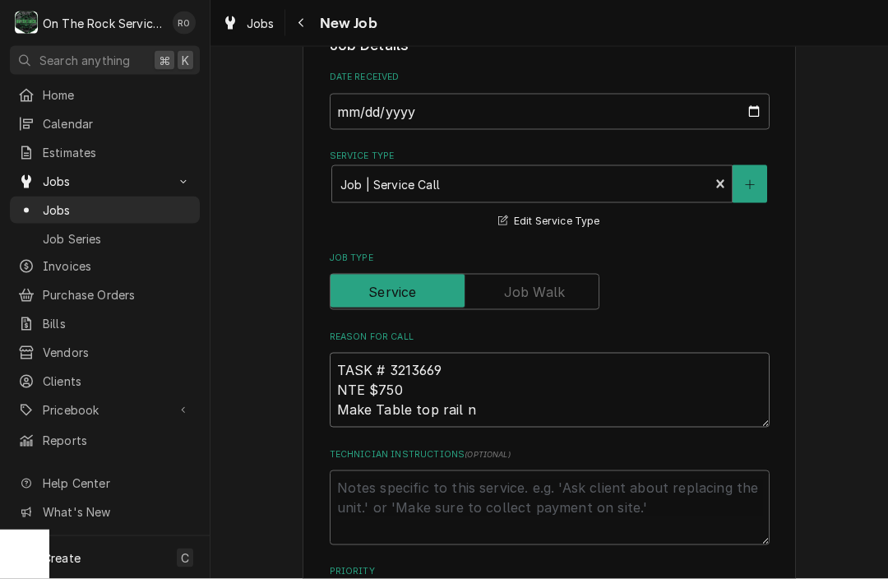
type textarea "x"
type textarea "TASK # 3213669 NTE $750 Make Table top rail no"
type textarea "x"
type textarea "TASK # 3213669 NTE $750 Make Table top rail not"
type textarea "x"
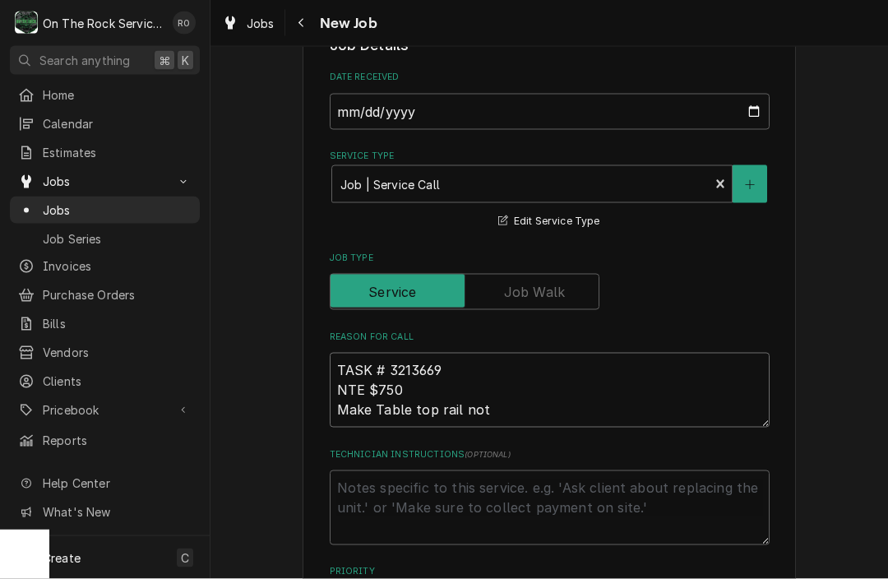
type textarea "TASK # 3213669 NTE $750 Make Table top rail not"
type textarea "x"
type textarea "TASK # 3213669 NTE $750 Make Table top rail not h"
type textarea "x"
type textarea "TASK # 3213669 NTE $750 Make Table top rail not ho"
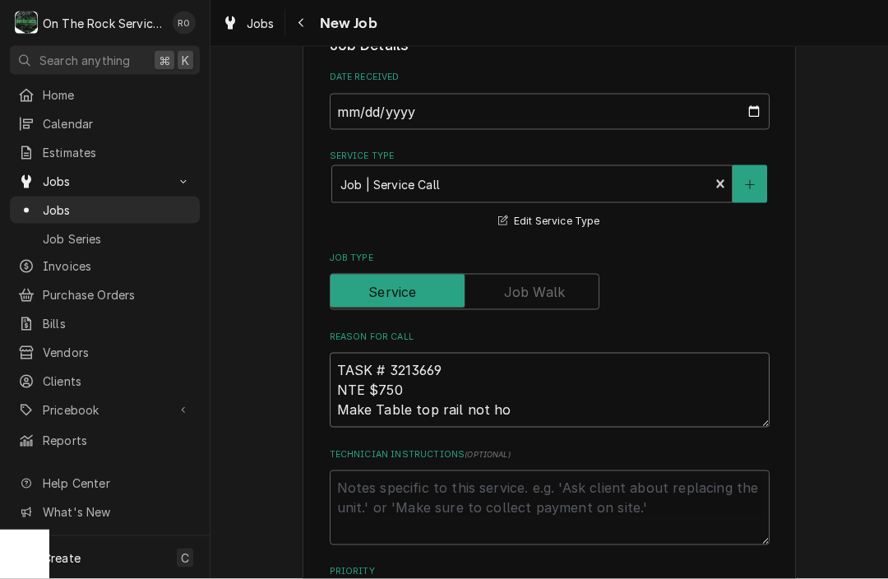
type textarea "x"
type textarea "TASK # 3213669 NTE $750 Make Table top rail not hol"
type textarea "x"
type textarea "TASK # 3213669 NTE $750 Make Table top rail not hold"
type textarea "x"
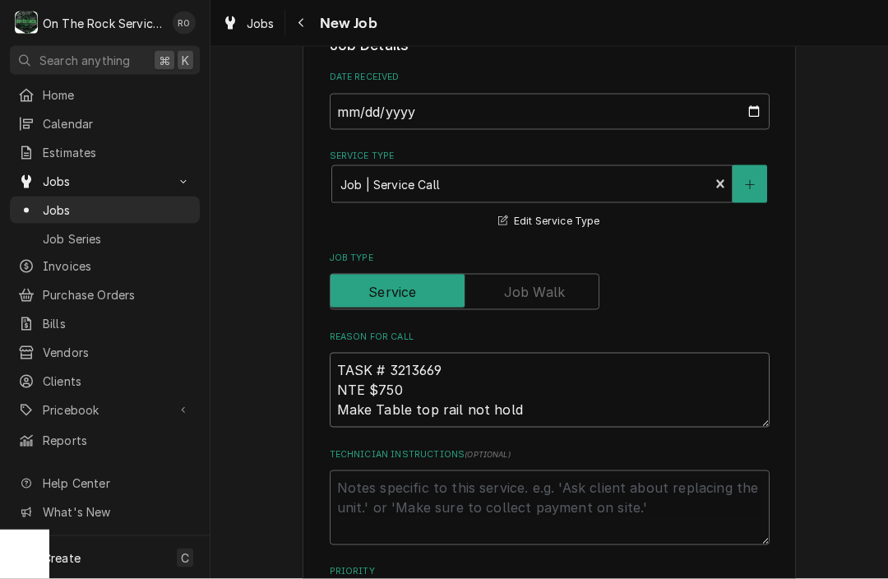
type textarea "TASK # 3213669 NTE $750 Make Table top rail not holdo"
type textarea "x"
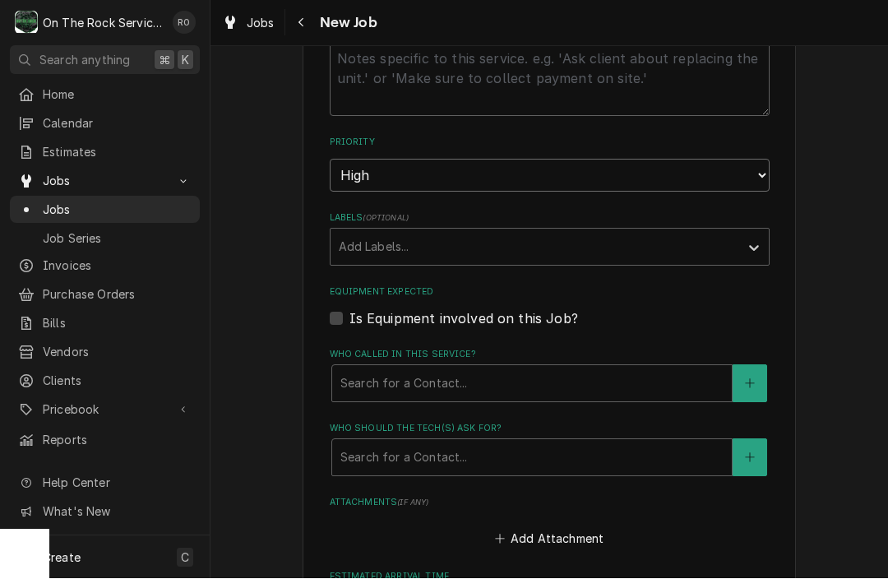
scroll to position [844, 0]
click at [349, 308] on label "Is Equipment involved on this Job?" at bounding box center [463, 318] width 229 height 20
click at [349, 308] on input "Equipment Expected" at bounding box center [569, 326] width 440 height 36
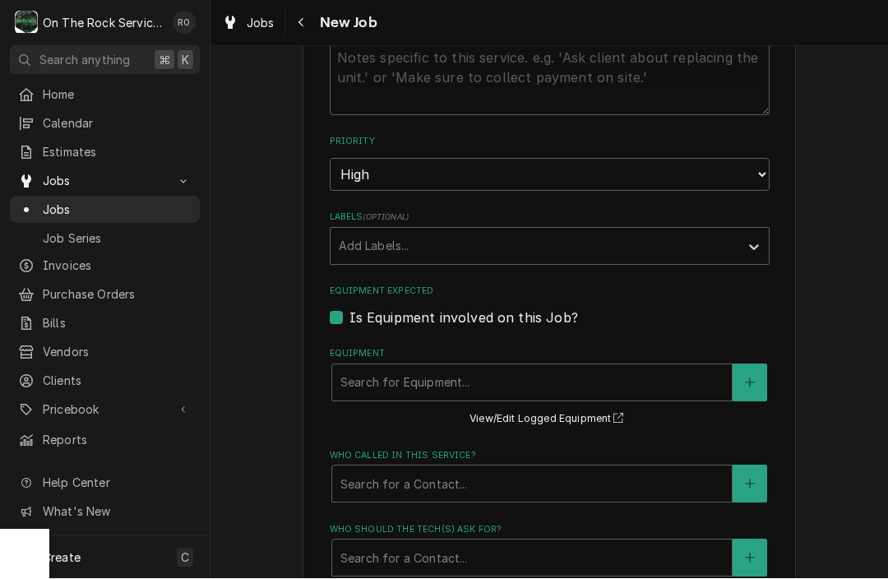
click at [349, 308] on label "Is Equipment involved on this Job?" at bounding box center [463, 318] width 229 height 20
click at [349, 308] on input "Equipment Expected" at bounding box center [569, 326] width 440 height 36
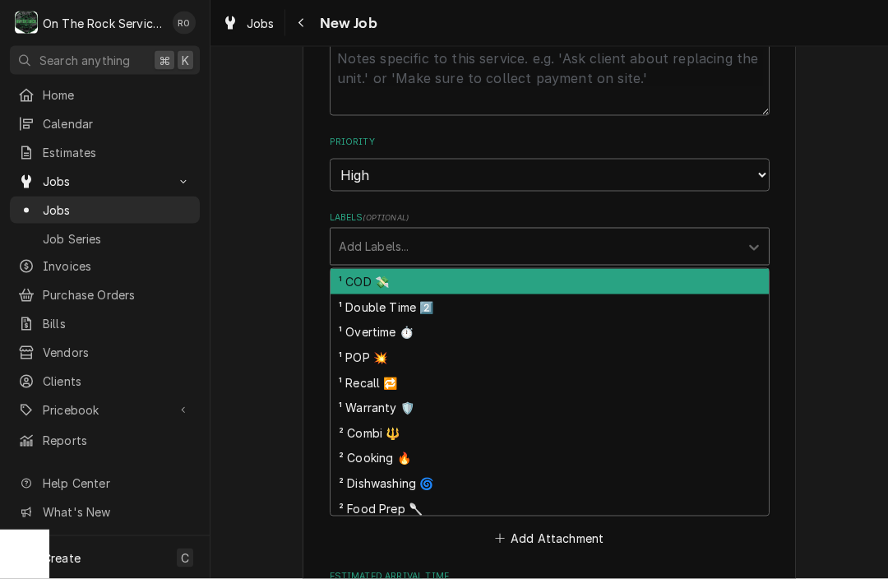
click at [371, 250] on div "Add Labels..." at bounding box center [535, 247] width 409 height 36
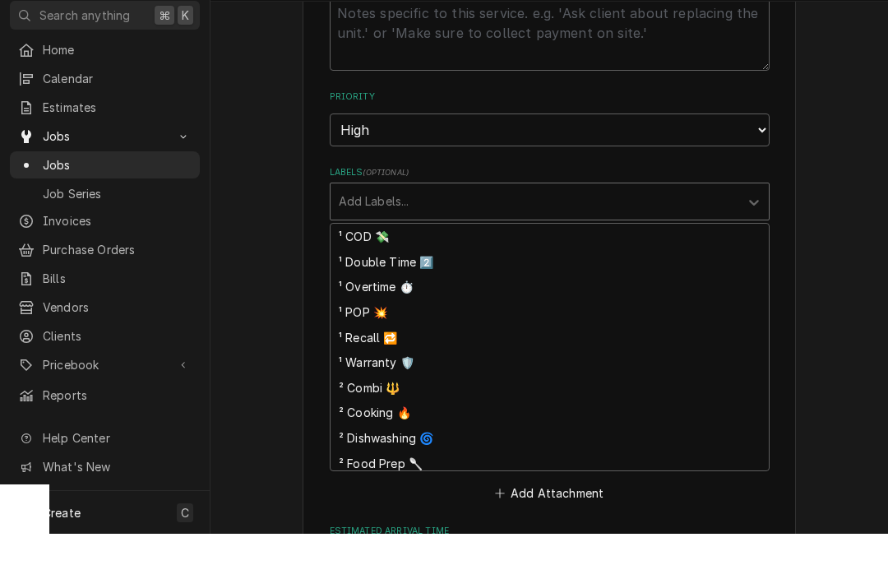
scroll to position [0, 0]
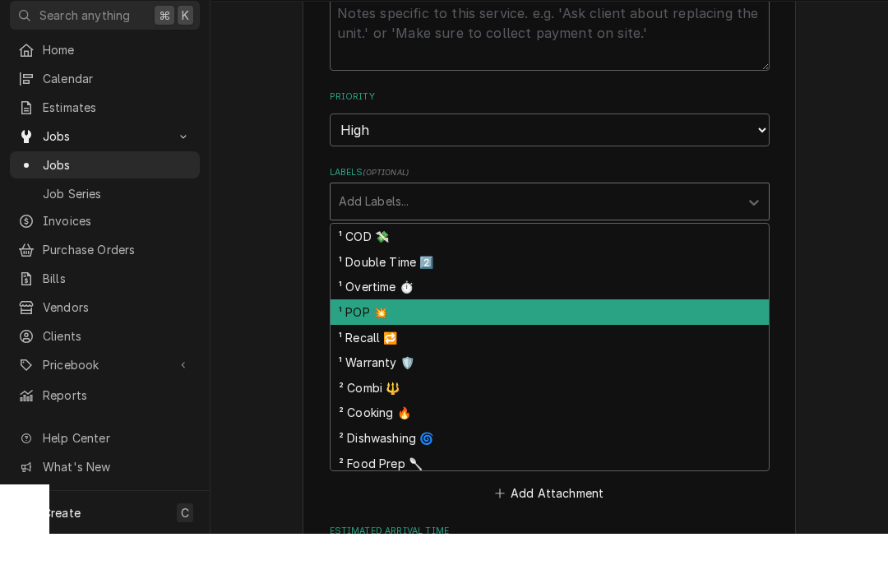
click at [278, 248] on div "Please provide the following information to create a job: Client Details Client…" at bounding box center [550, 72] width 678 height 1704
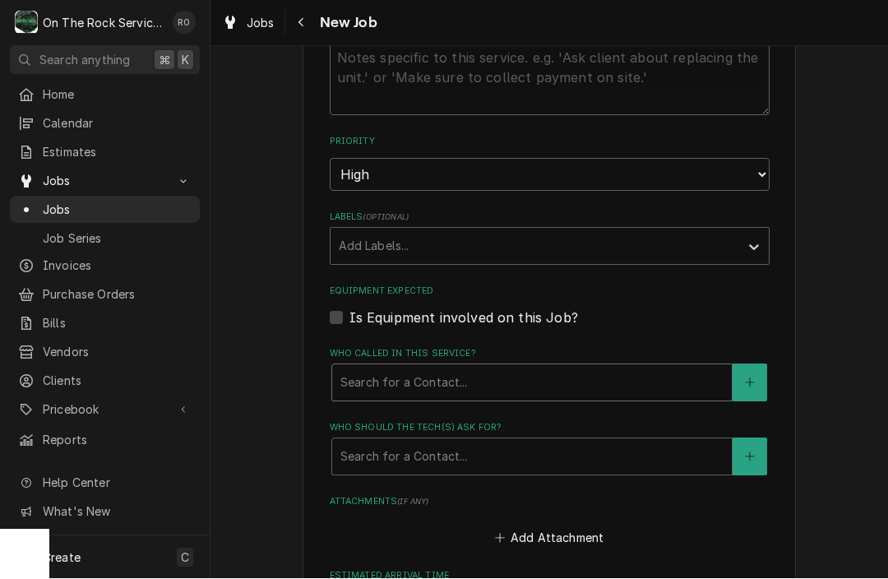
click at [405, 374] on div "Search for a Contact..." at bounding box center [531, 382] width 383 height 17
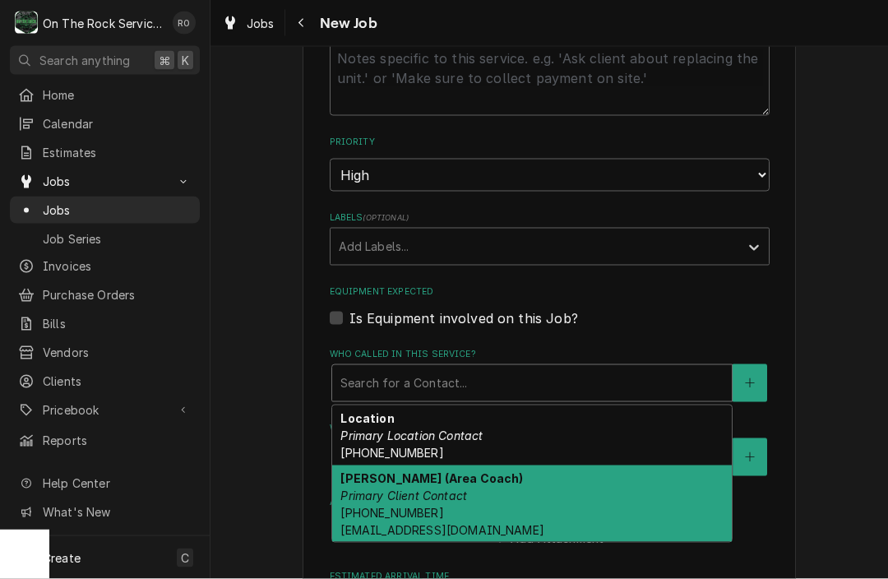
click at [410, 488] on em "Primary Client Contact" at bounding box center [403, 495] width 127 height 14
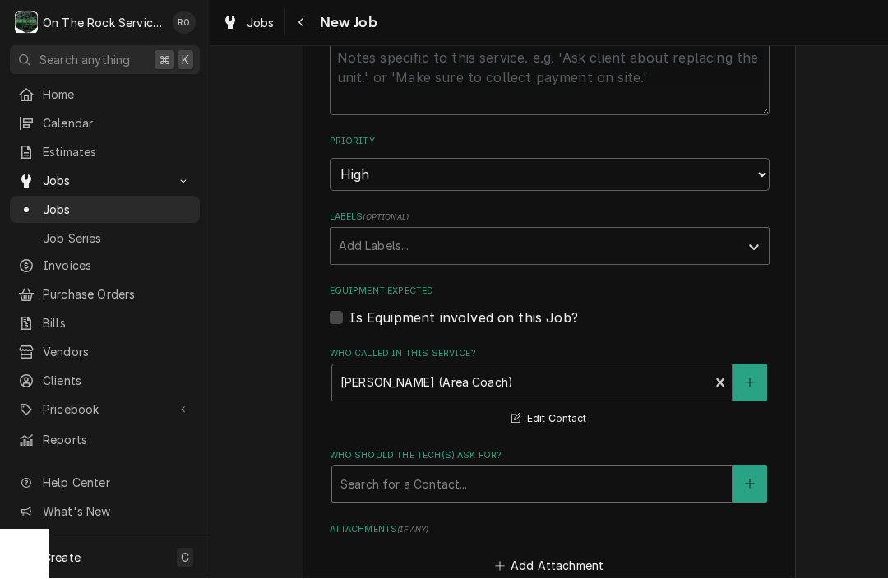
click at [413, 470] on div "Who should the tech(s) ask for?" at bounding box center [531, 485] width 383 height 30
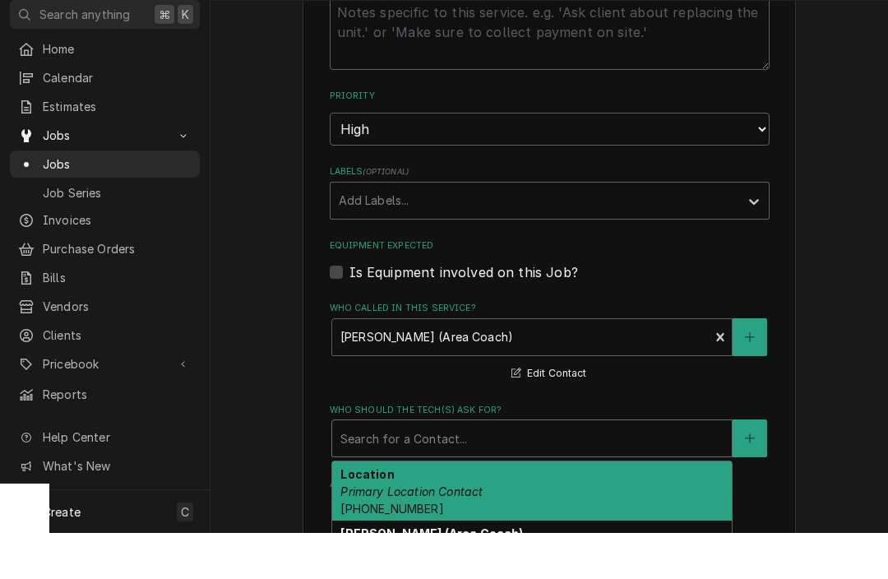
click at [412, 507] on div "Location Primary Location Contact (864) 396-4150" at bounding box center [532, 537] width 400 height 60
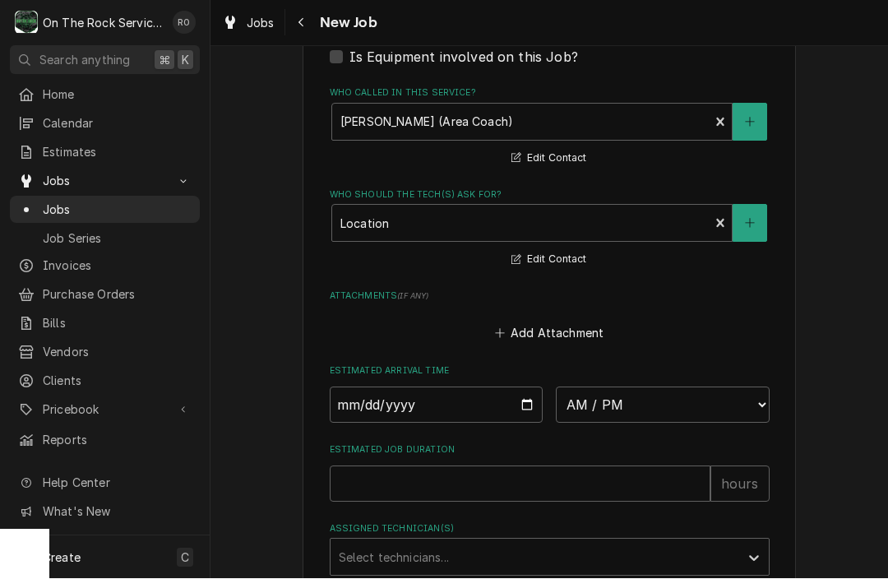
scroll to position [1106, 0]
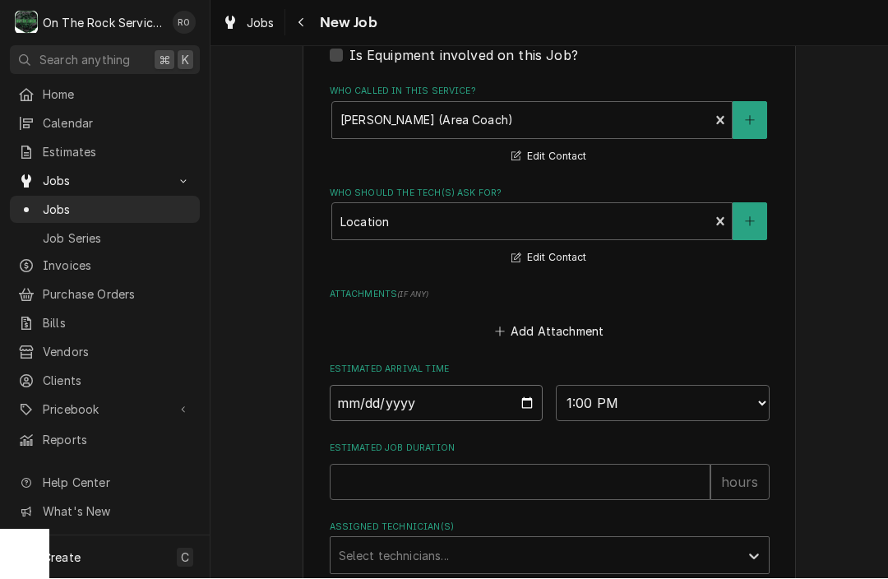
click at [498, 389] on input "2025-09-08" at bounding box center [437, 404] width 214 height 36
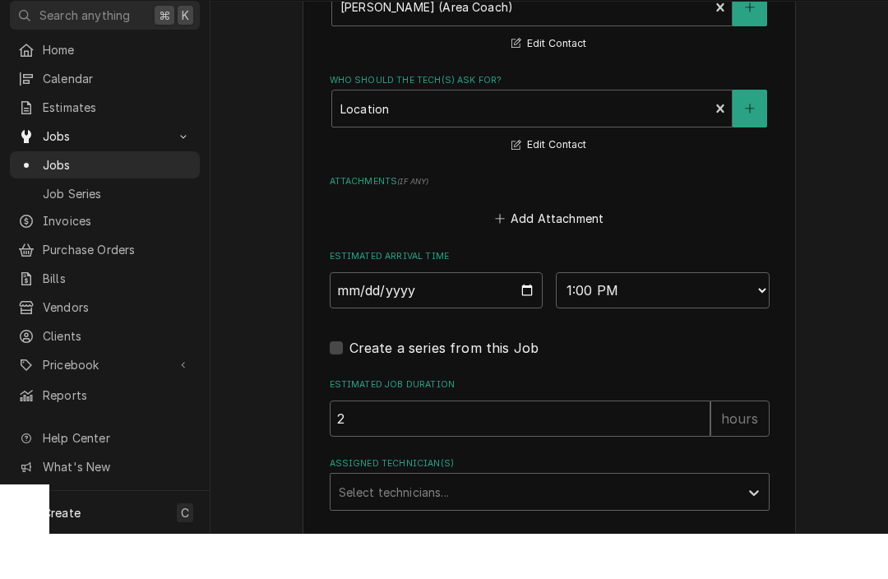
scroll to position [1189, 0]
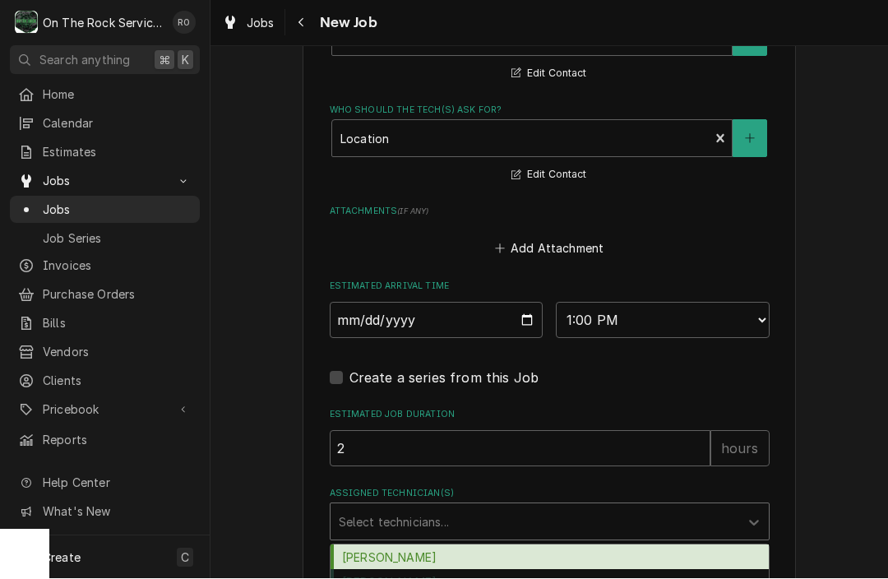
click at [580, 541] on div "Ray Beals, 1 of 3. 3 results available. Use Up and Down to choose options, pres…" at bounding box center [550, 522] width 440 height 38
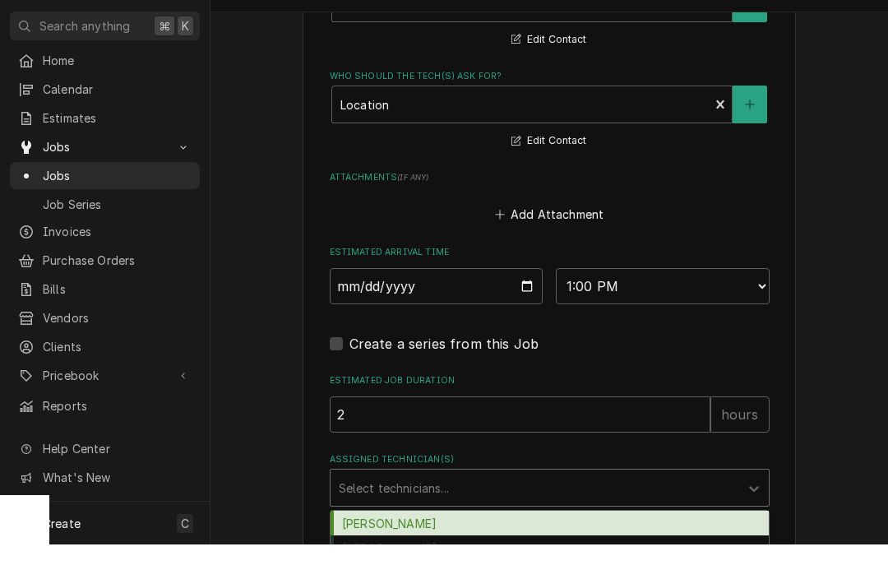
click at [581, 545] on div "Ray Beals" at bounding box center [550, 557] width 438 height 25
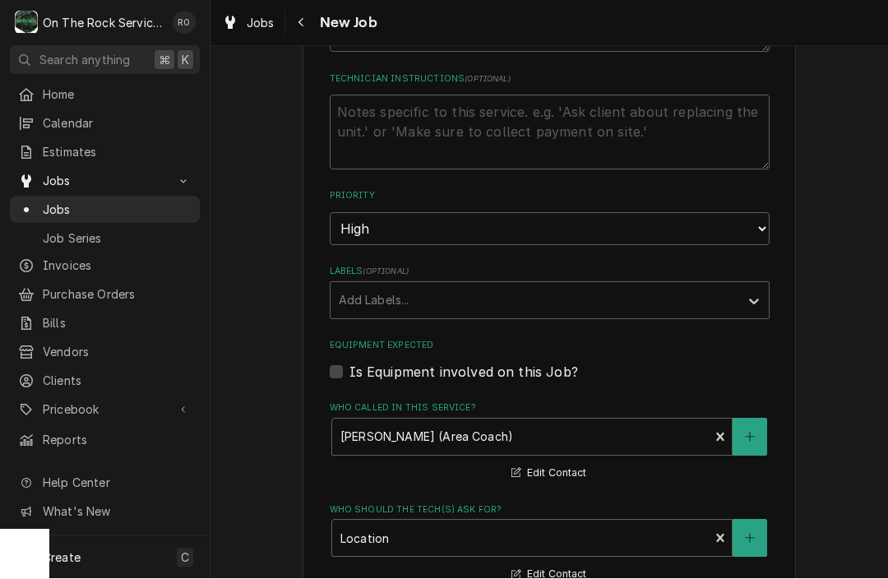
scroll to position [786, 0]
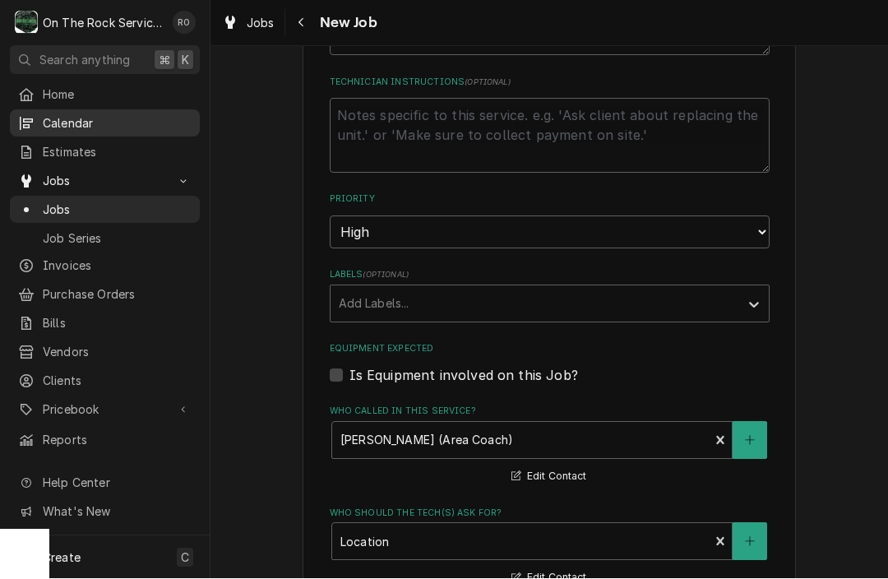
click at [53, 115] on span "Calendar" at bounding box center [117, 123] width 149 height 17
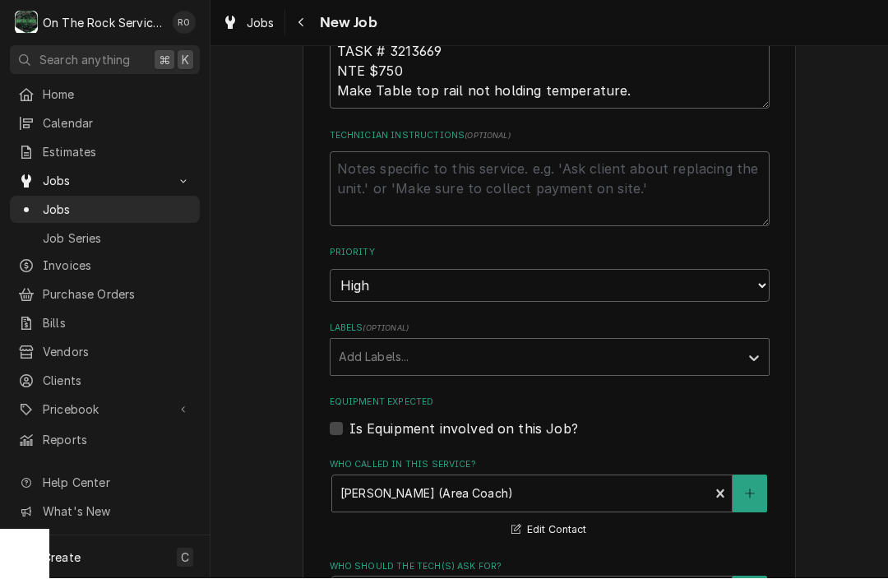
scroll to position [747, 0]
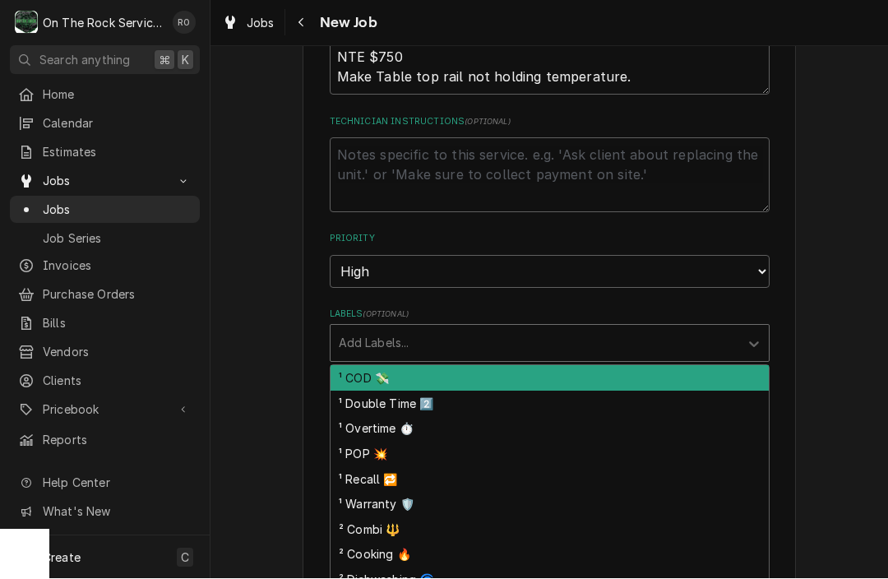
click at [456, 330] on div "Labels" at bounding box center [535, 344] width 392 height 30
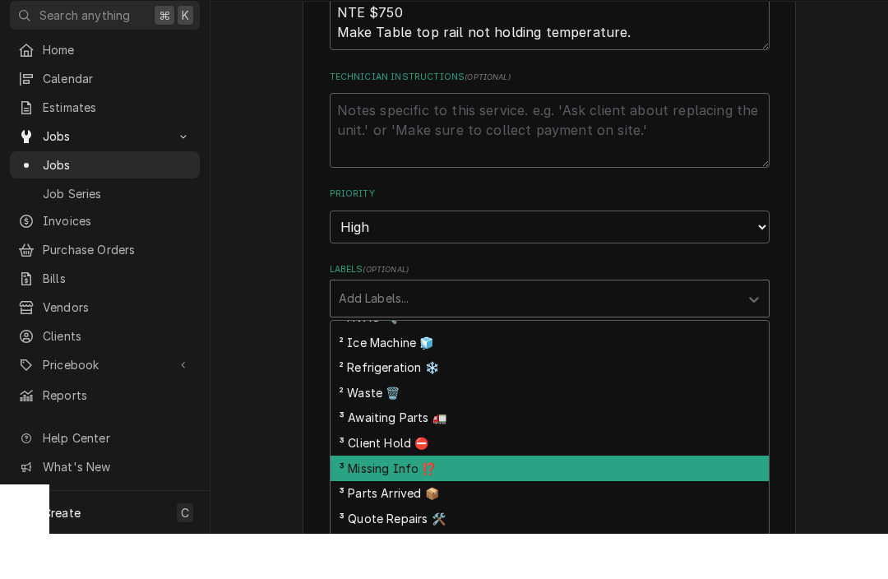
scroll to position [266, 0]
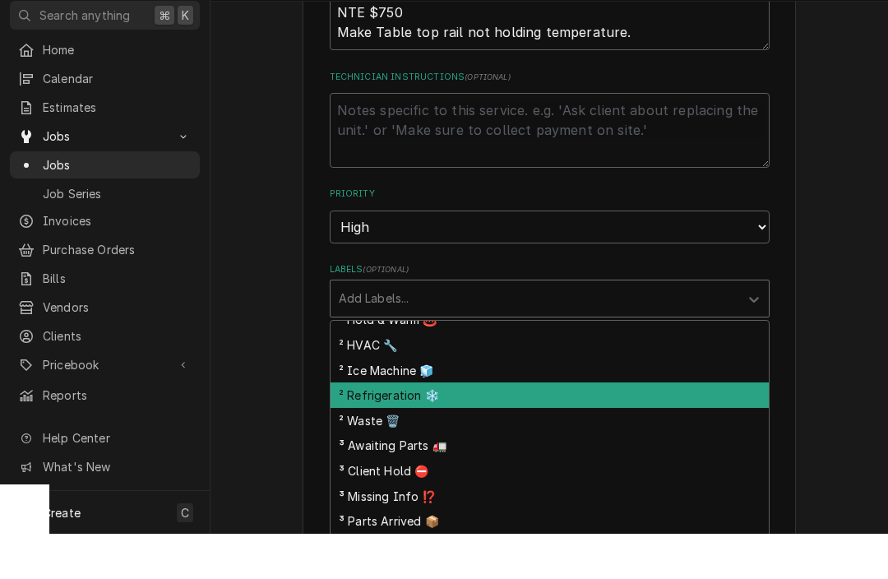
click at [427, 428] on div "² Refrigeration ❄️" at bounding box center [550, 440] width 438 height 25
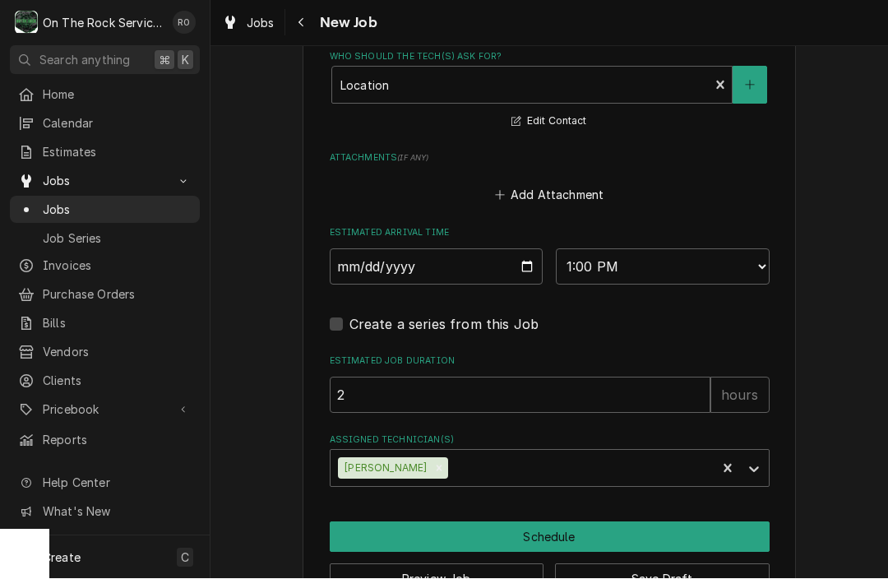
scroll to position [1266, 0]
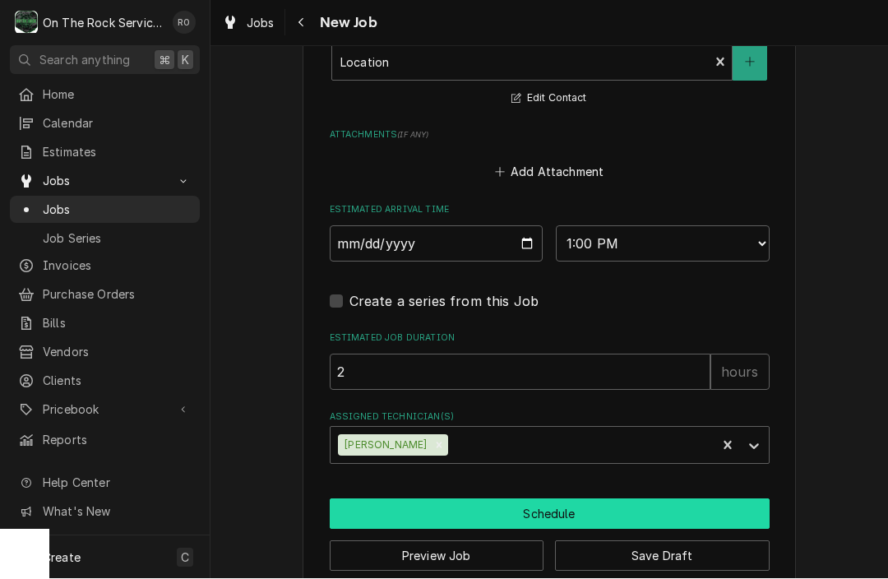
click at [425, 502] on button "Schedule" at bounding box center [550, 514] width 440 height 30
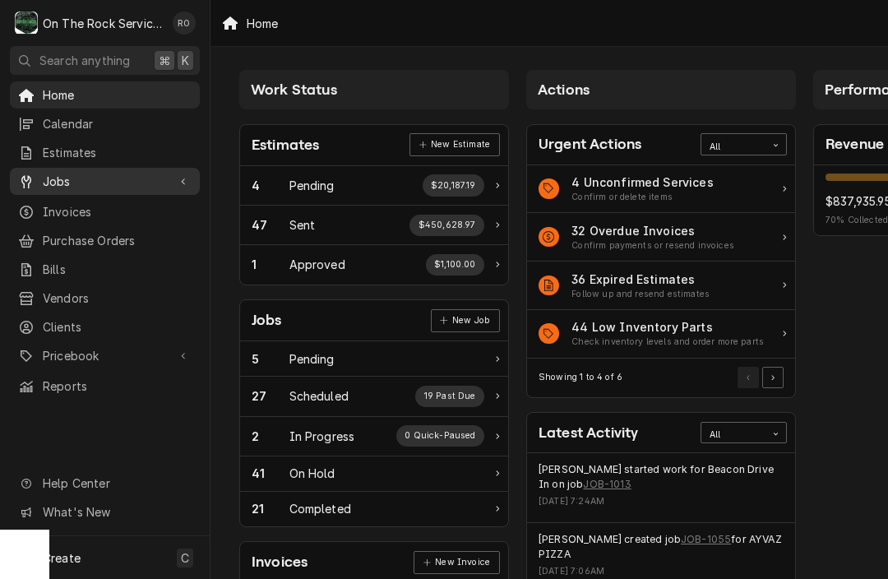
click at [77, 173] on span "Jobs" at bounding box center [105, 181] width 124 height 17
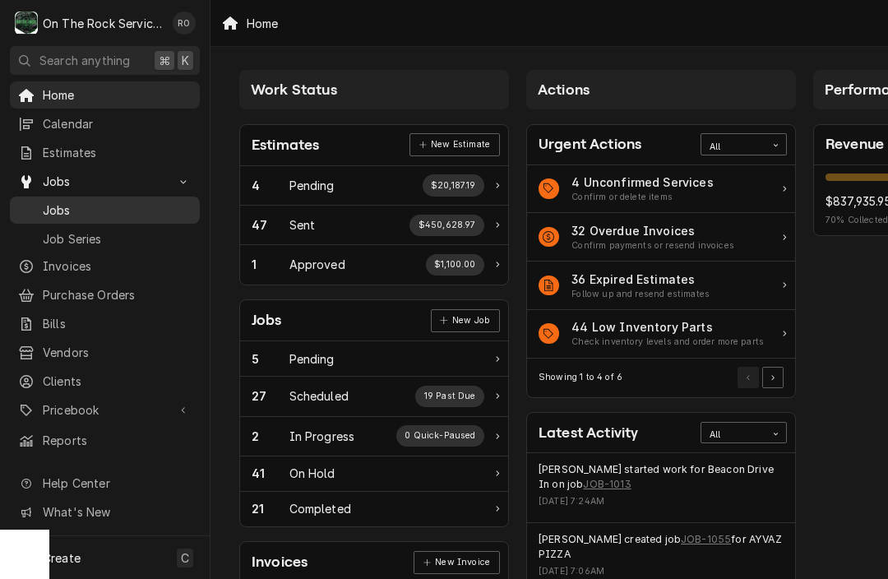
click at [78, 203] on span "Jobs" at bounding box center [117, 209] width 149 height 17
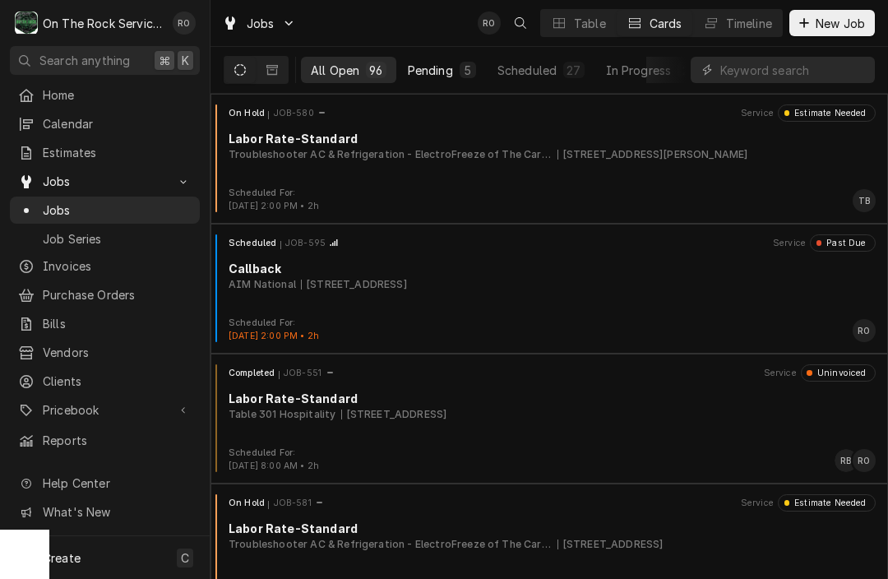
click at [423, 77] on div "Pending" at bounding box center [430, 70] width 45 height 17
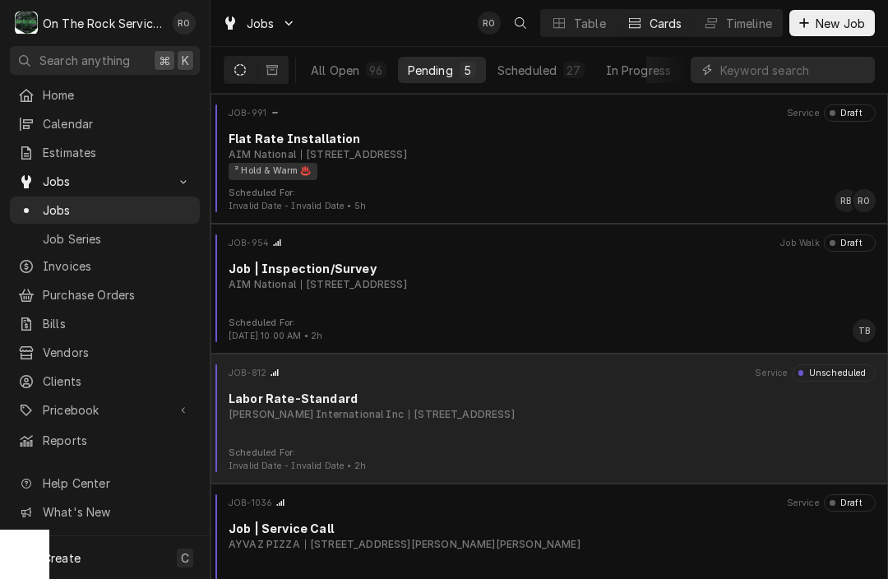
scroll to position [3, 0]
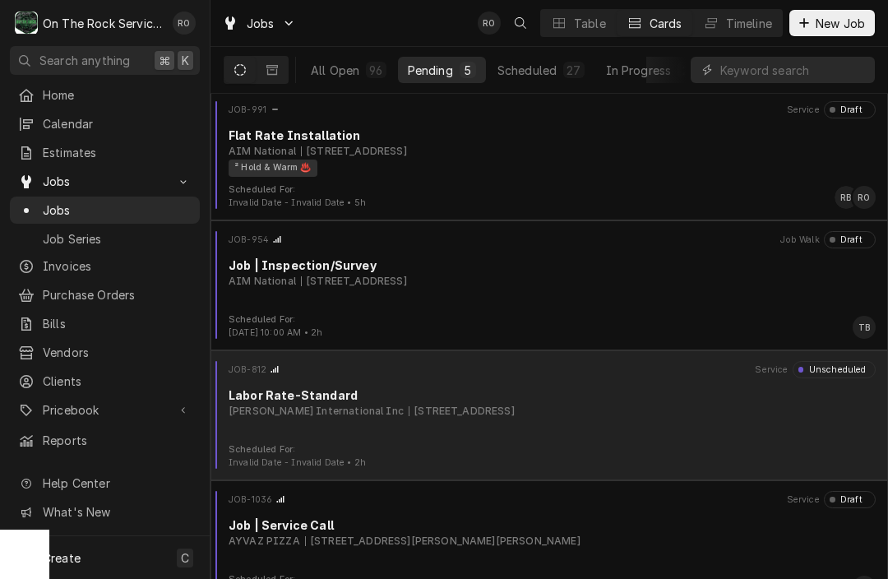
click at [609, 405] on div "Brinker International Inc 700 Fairview Rd, Simpsonville, SC 29680" at bounding box center [552, 411] width 647 height 15
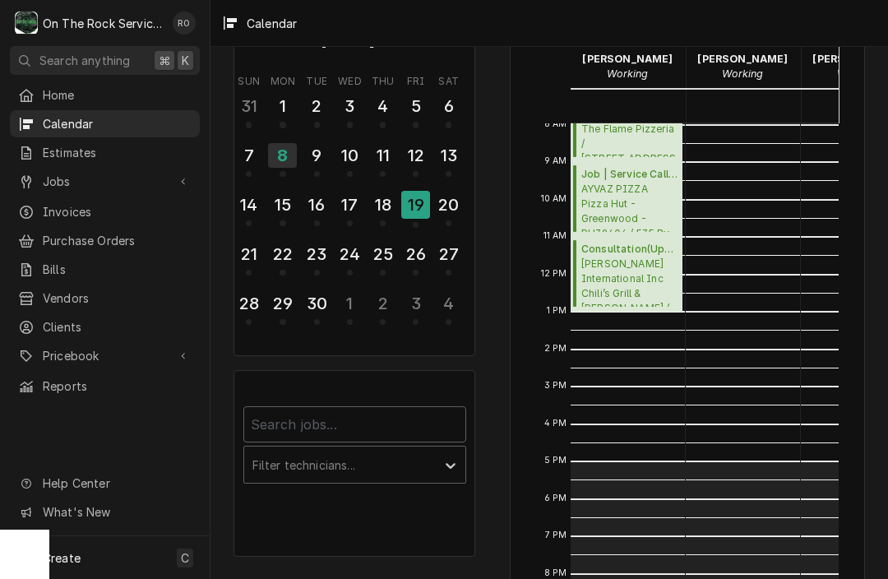
scroll to position [69, 0]
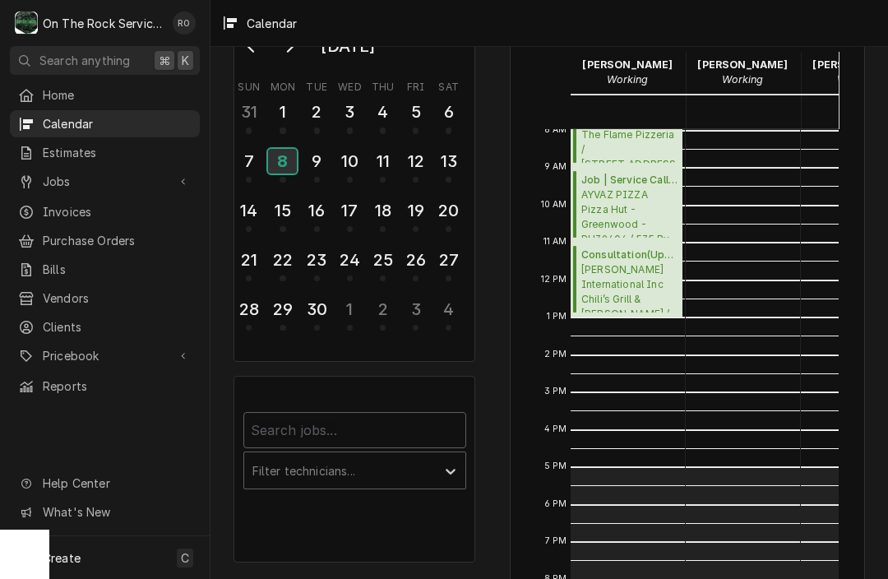
click at [290, 169] on div "8" at bounding box center [282, 161] width 29 height 25
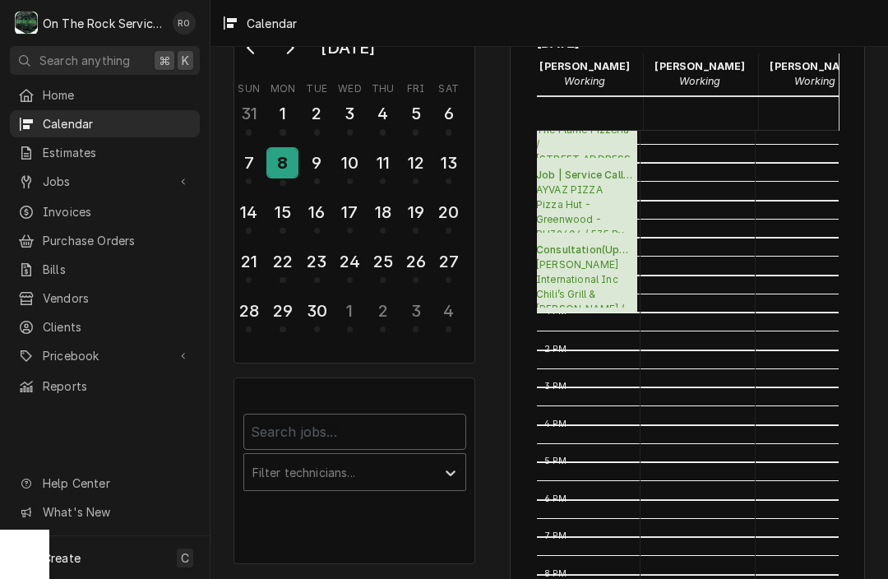
scroll to position [0, 0]
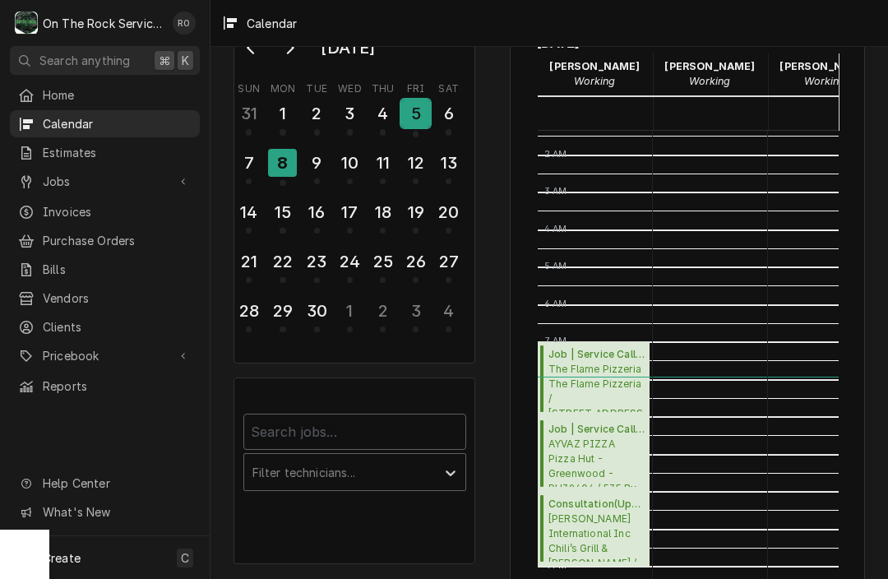
click at [418, 115] on div "5" at bounding box center [415, 114] width 29 height 28
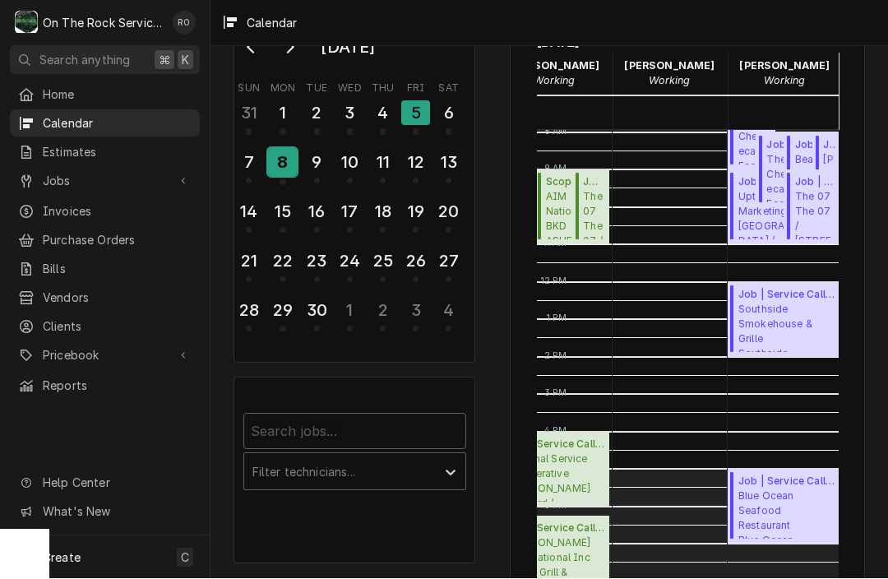
click at [295, 150] on div "8" at bounding box center [282, 163] width 29 height 28
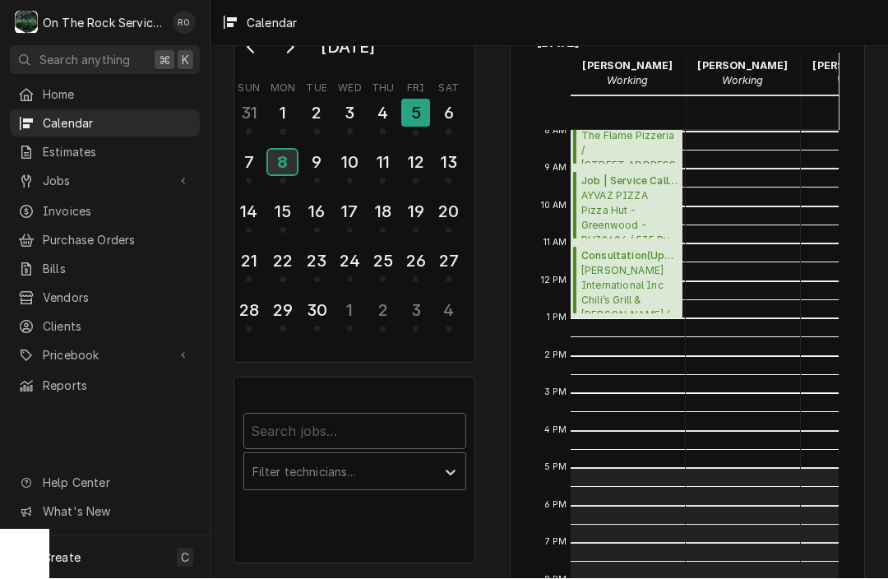
click at [283, 167] on button "8" at bounding box center [282, 167] width 33 height 41
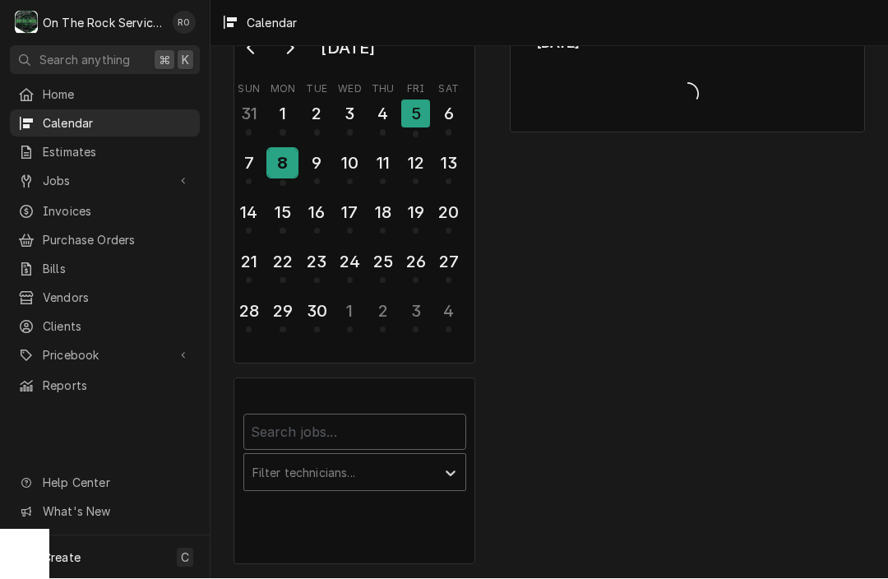
click at [283, 167] on button "8" at bounding box center [282, 168] width 33 height 44
click at [283, 167] on button "8" at bounding box center [282, 168] width 33 height 41
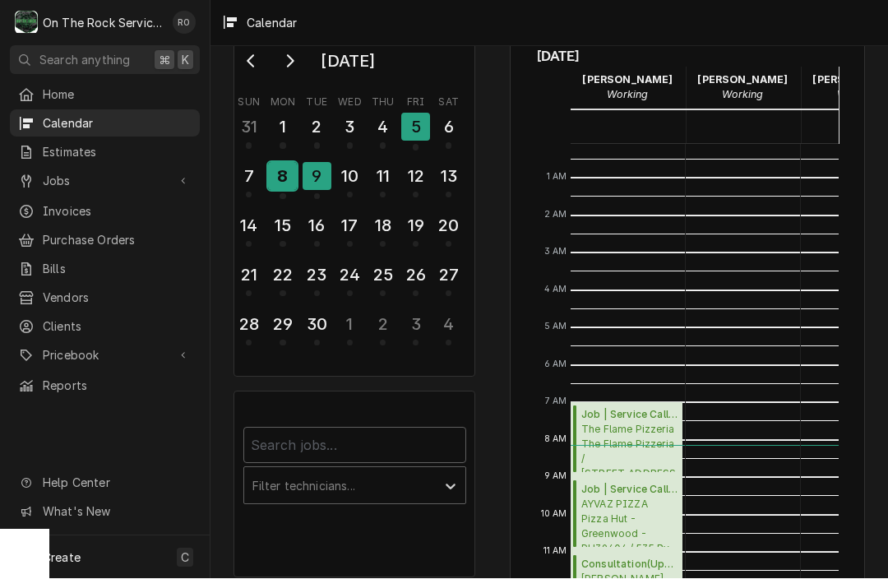
scroll to position [40, 0]
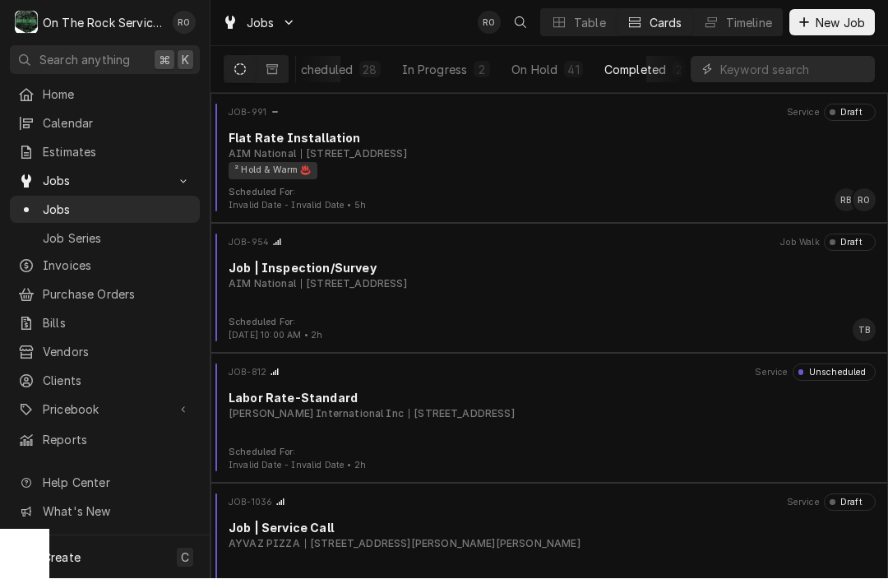
scroll to position [0, 207]
